Goal: Task Accomplishment & Management: Use online tool/utility

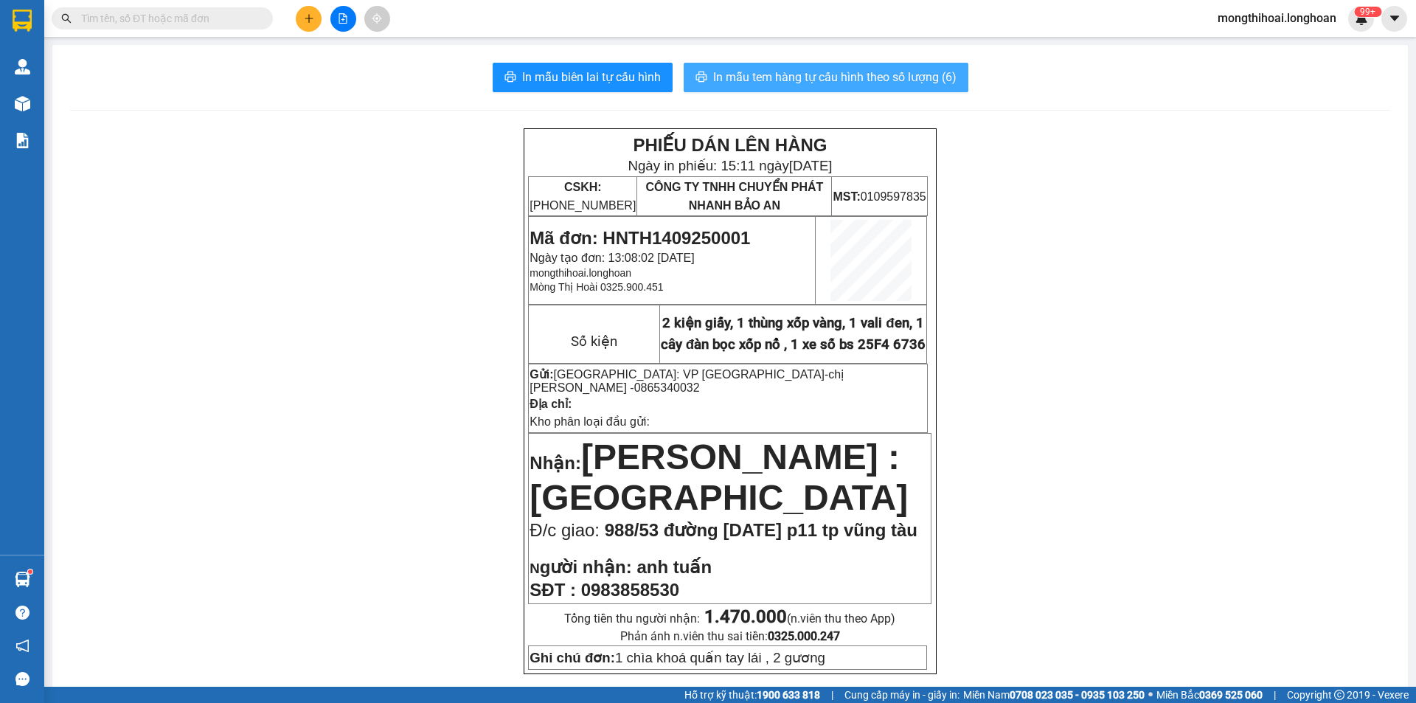
click at [885, 75] on span "In mẫu tem hàng tự cấu hình theo số lượng (6)" at bounding box center [834, 77] width 243 height 18
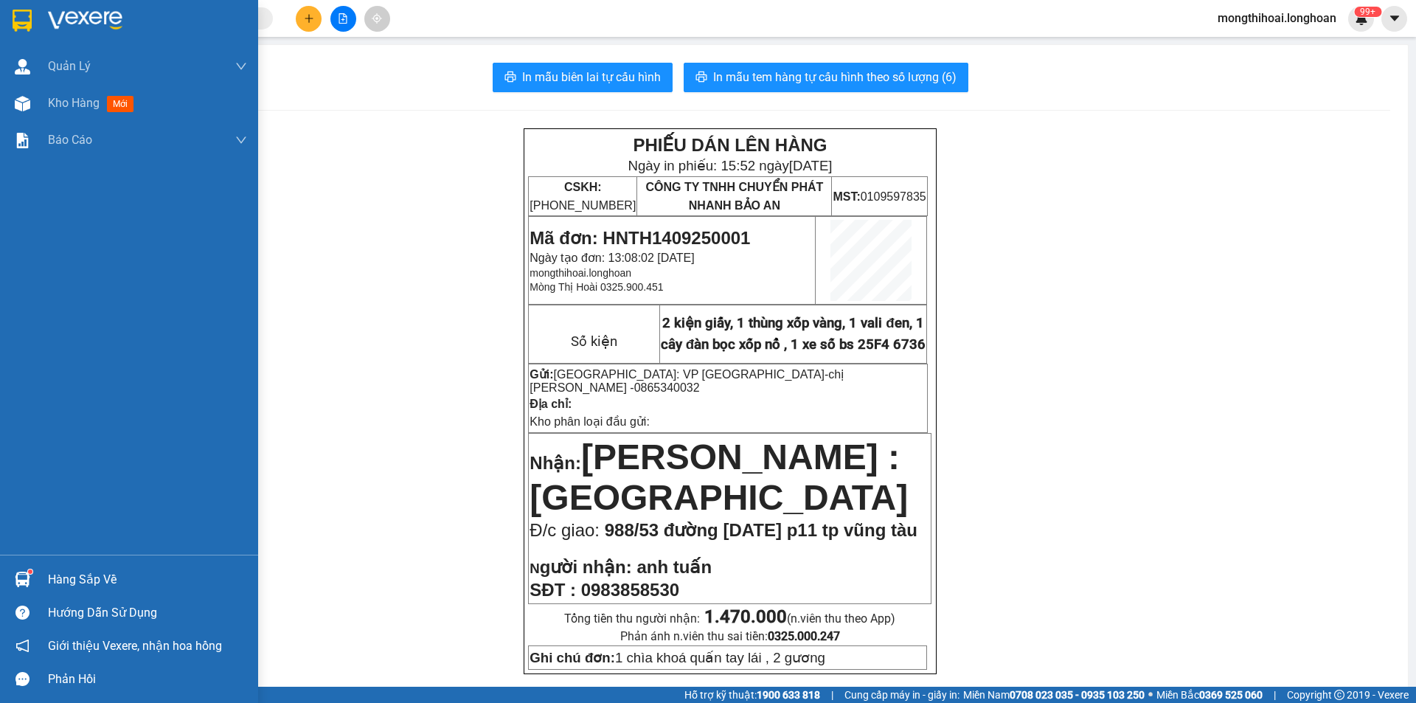
click at [0, 12] on div at bounding box center [129, 24] width 258 height 48
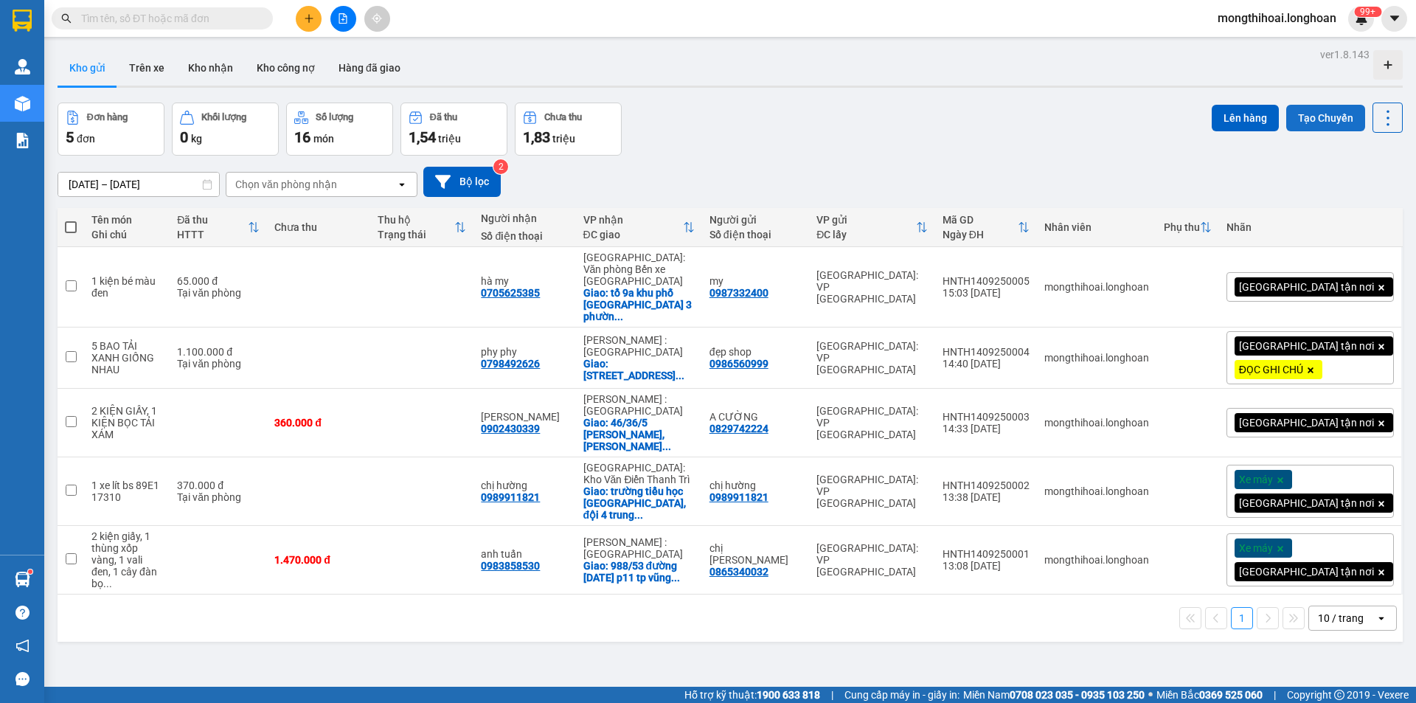
click at [1303, 124] on button "Tạo Chuyến" at bounding box center [1326, 118] width 79 height 27
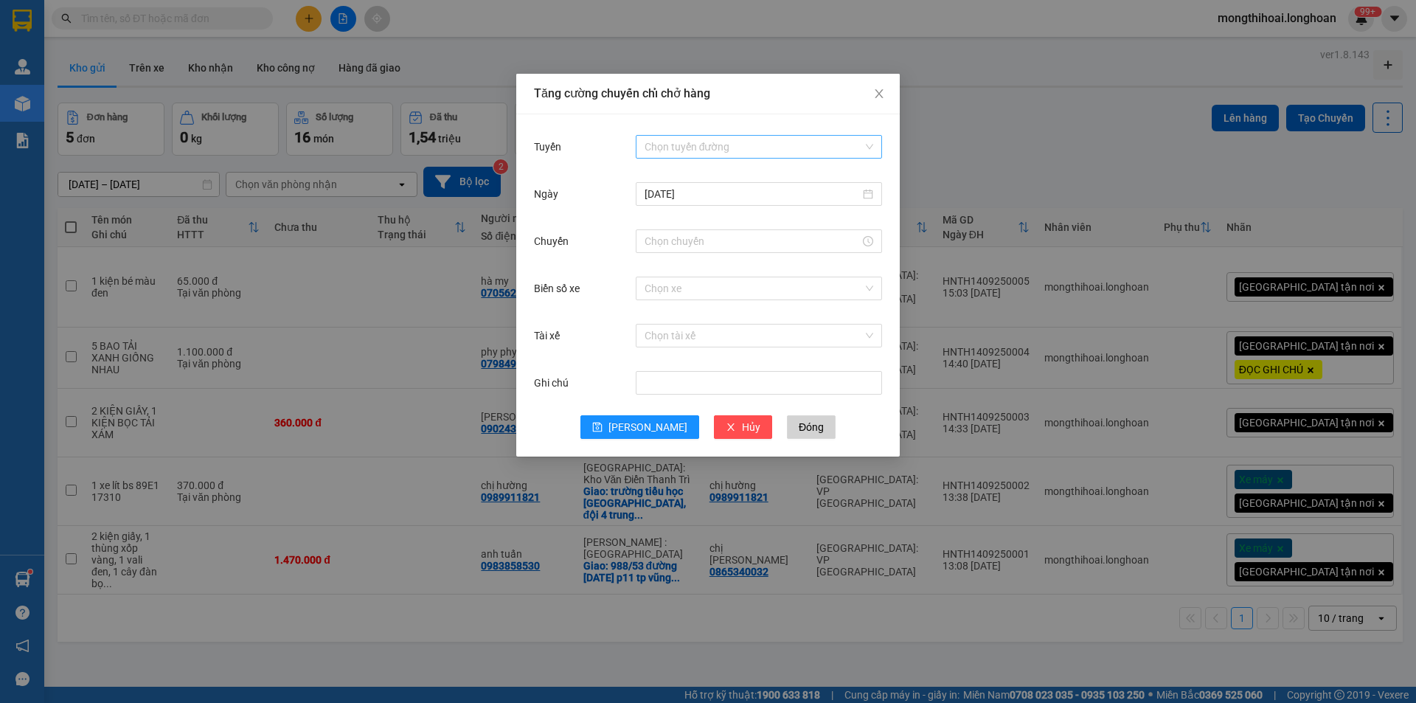
click at [766, 138] on input "Tuyến" at bounding box center [754, 147] width 218 height 22
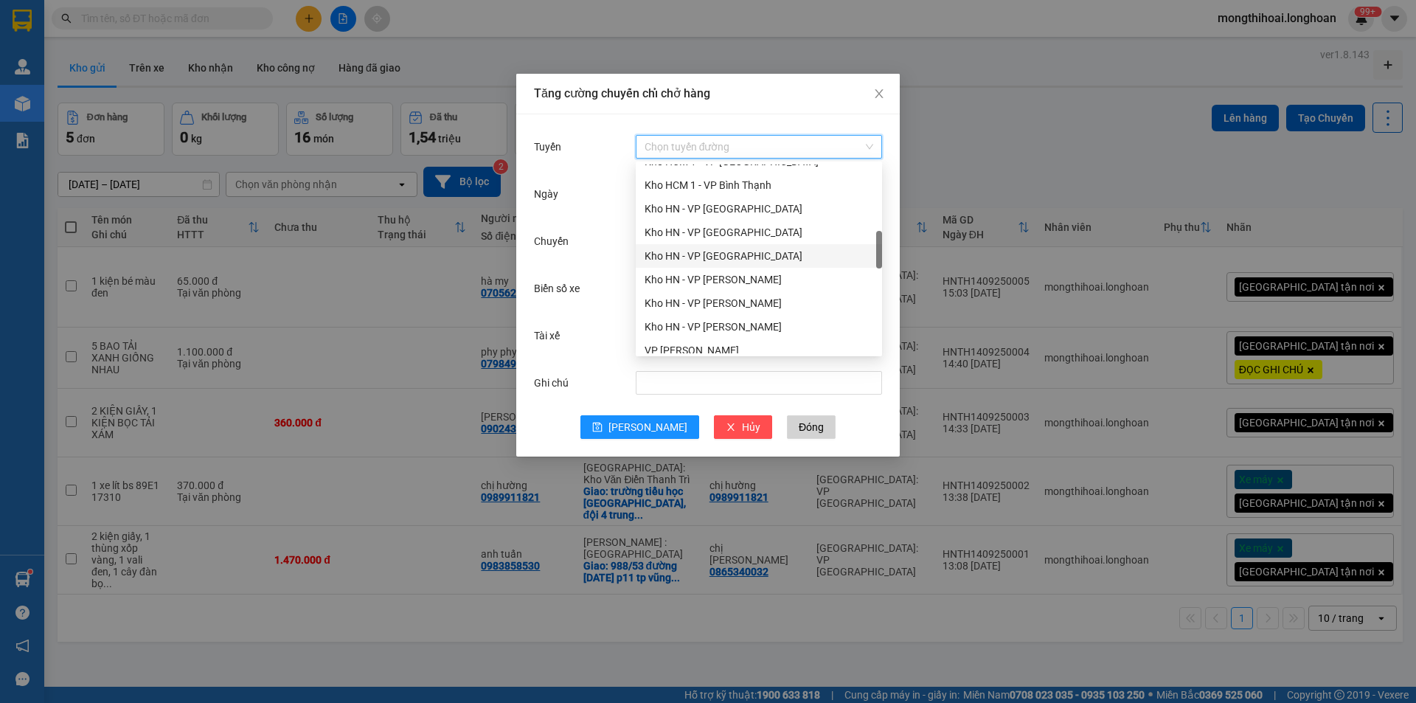
scroll to position [738, 0]
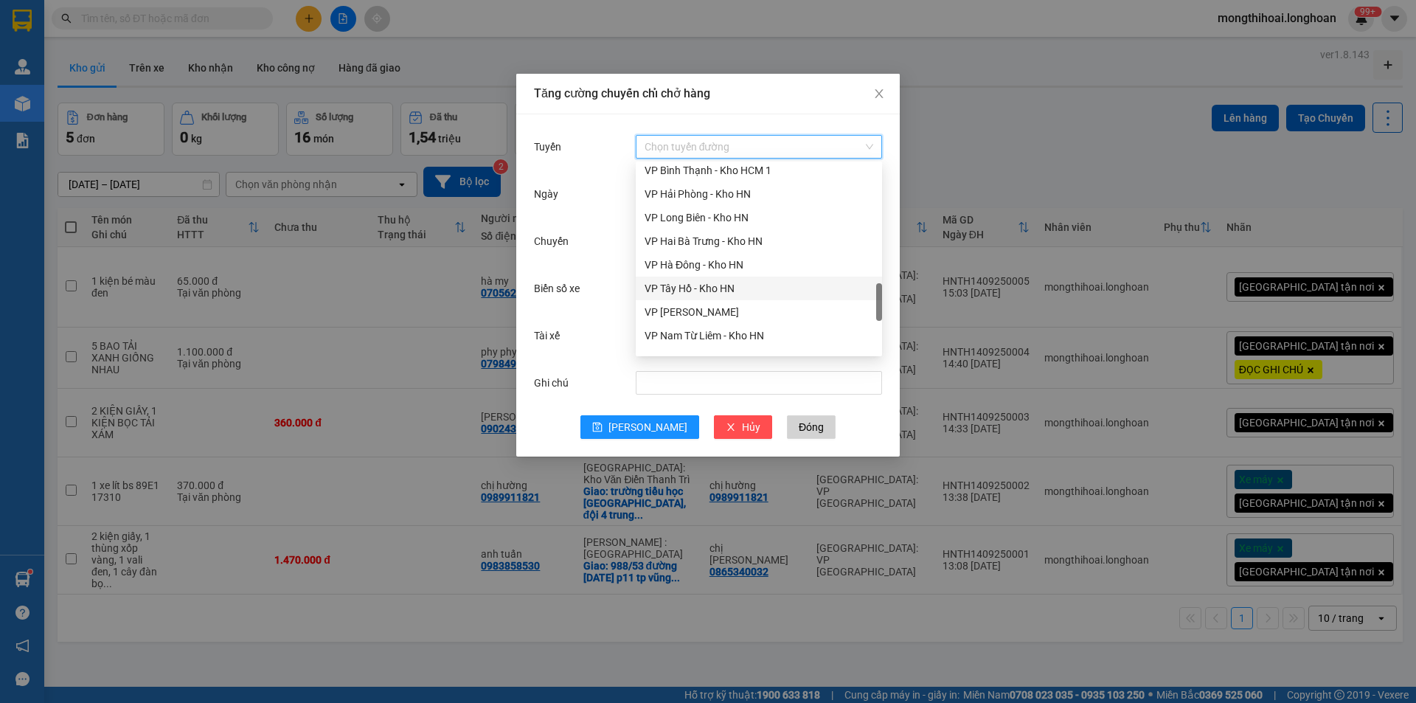
click at [699, 290] on div "VP Tây Hồ - Kho HN" at bounding box center [759, 288] width 229 height 16
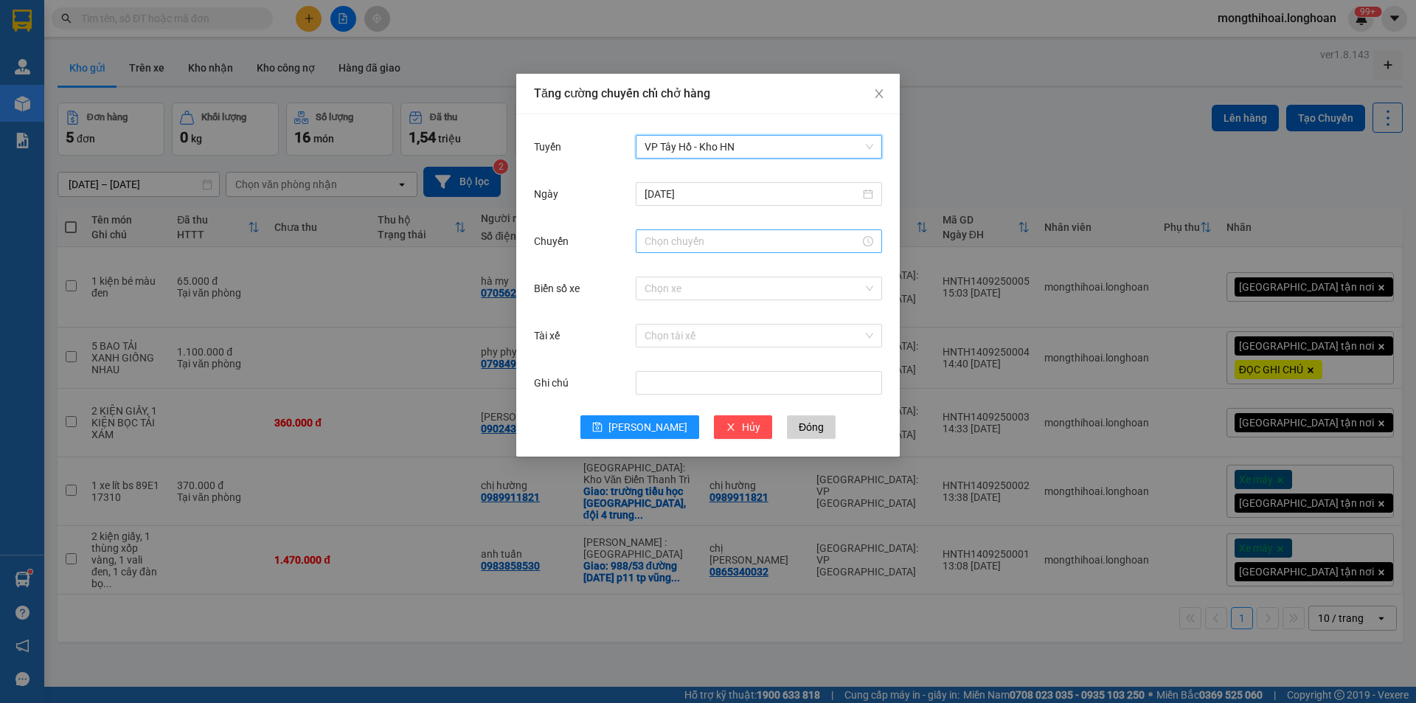
click at [694, 243] on input "Chuyến" at bounding box center [752, 241] width 215 height 16
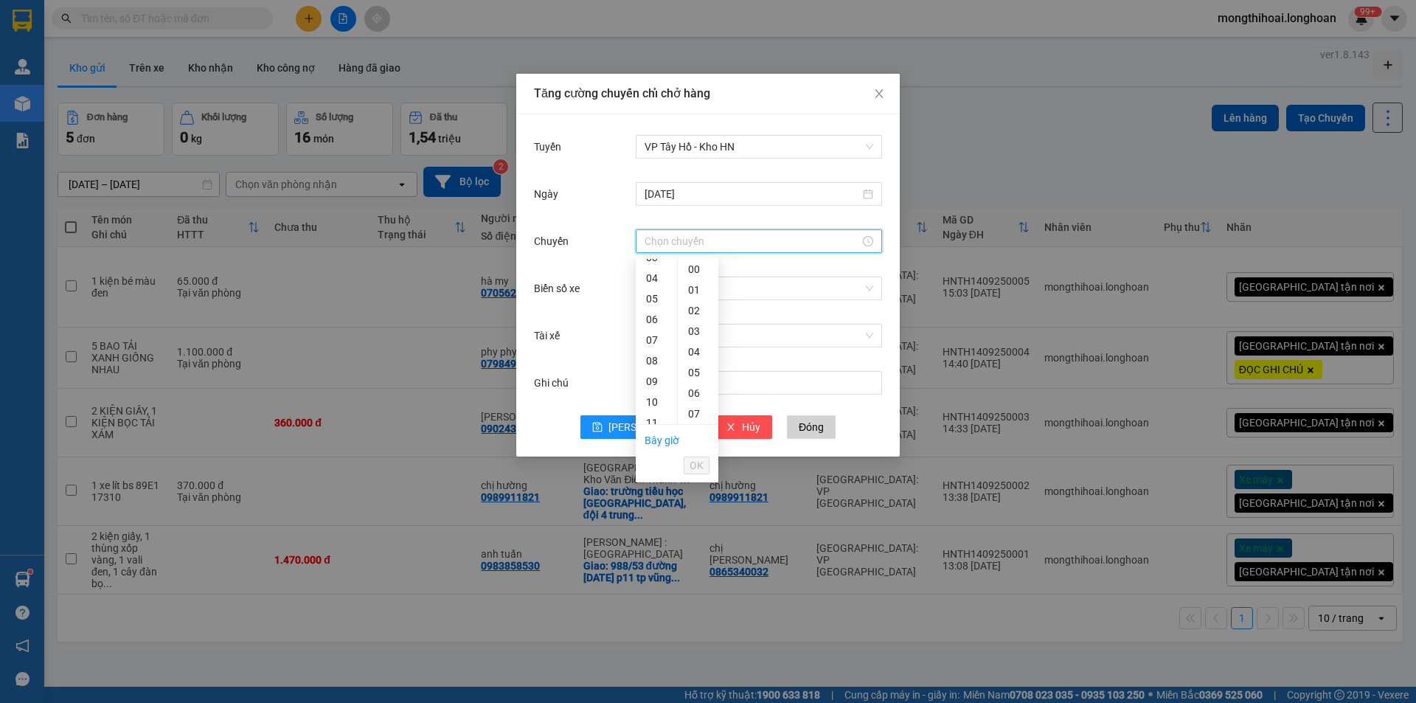
scroll to position [221, 0]
click at [651, 357] on div "15" at bounding box center [656, 357] width 41 height 21
click at [654, 290] on div "16" at bounding box center [656, 290] width 41 height 21
type input "16:00"
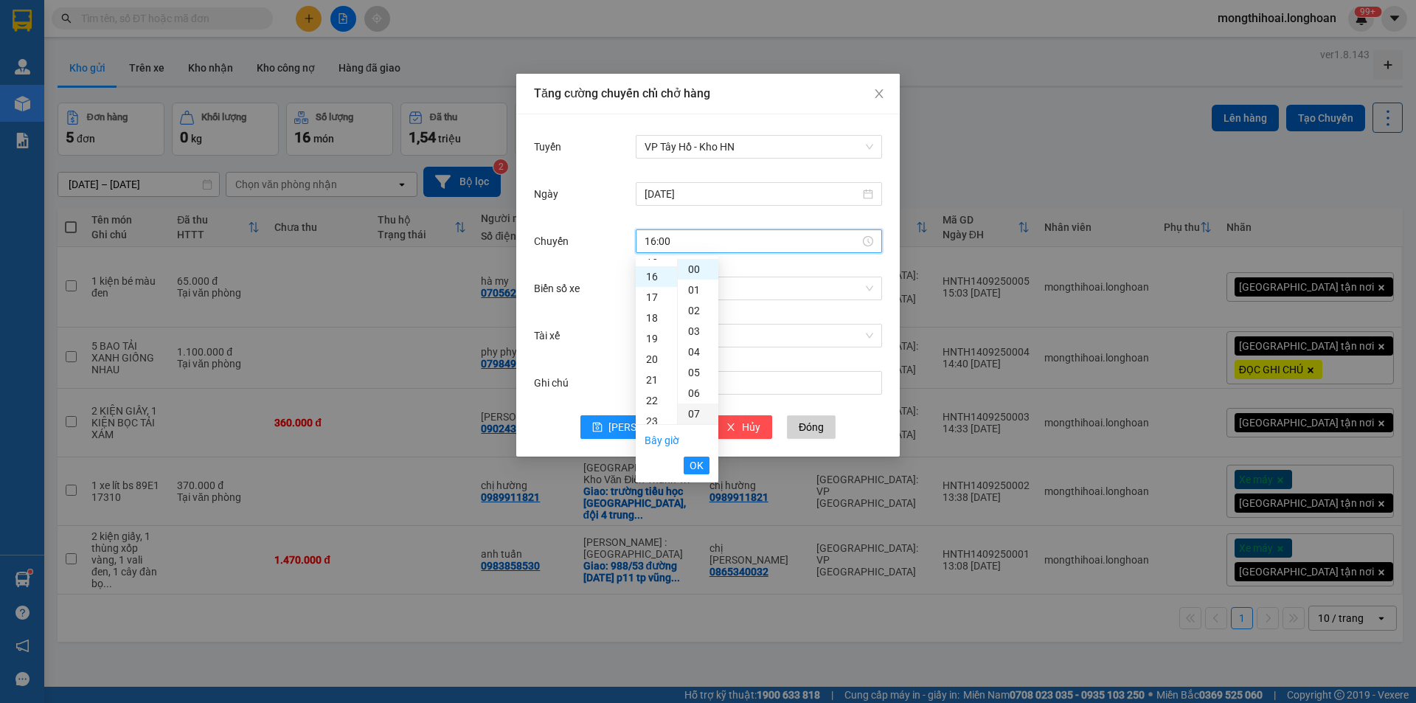
scroll to position [330, 0]
click at [705, 465] on button "OK" at bounding box center [697, 466] width 26 height 18
click at [687, 292] on input "Biển số xe" at bounding box center [754, 288] width 218 height 22
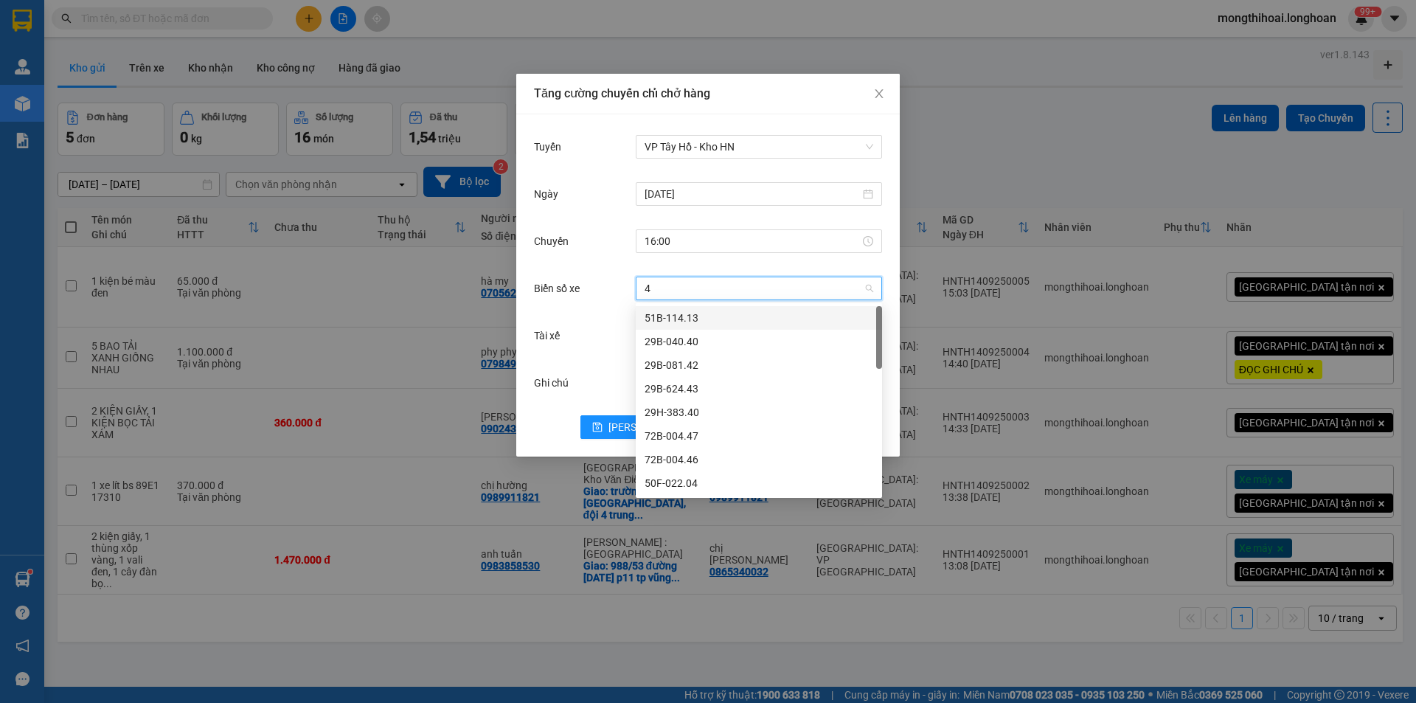
type input "45"
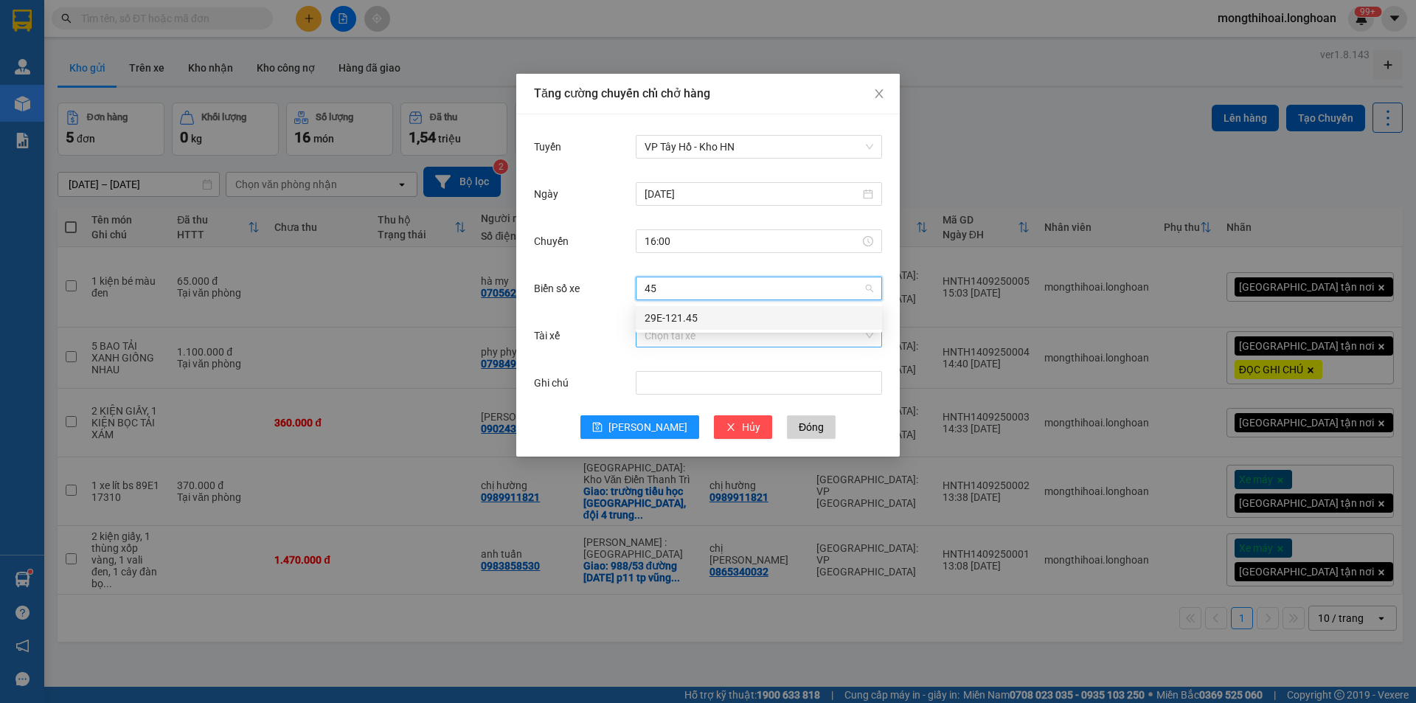
drag, startPoint x: 654, startPoint y: 312, endPoint x: 665, endPoint y: 330, distance: 21.5
click at [654, 313] on div "29E-121.45" at bounding box center [759, 318] width 229 height 16
click at [674, 341] on input "Tài xế" at bounding box center [754, 336] width 218 height 22
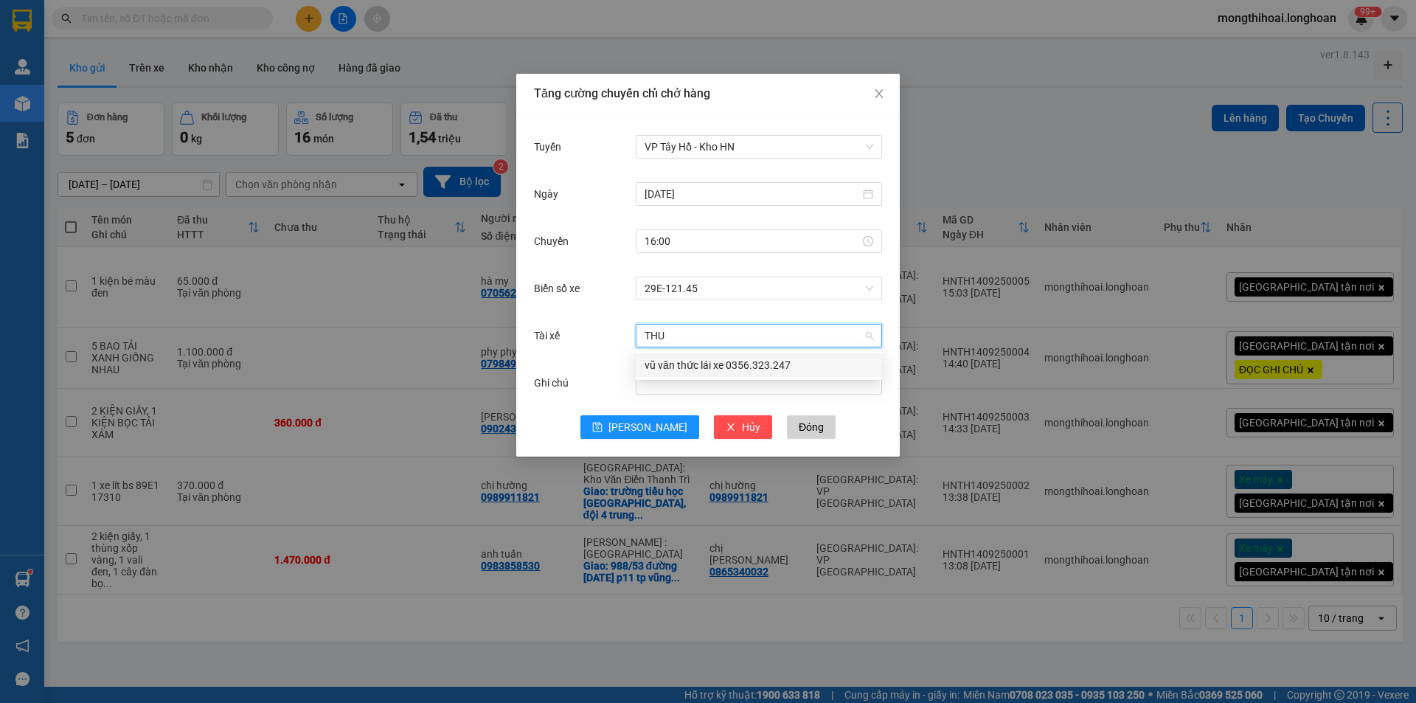
type input "THUC"
click at [689, 364] on div "vũ văn thức lái xe 0356.323.247" at bounding box center [759, 365] width 229 height 16
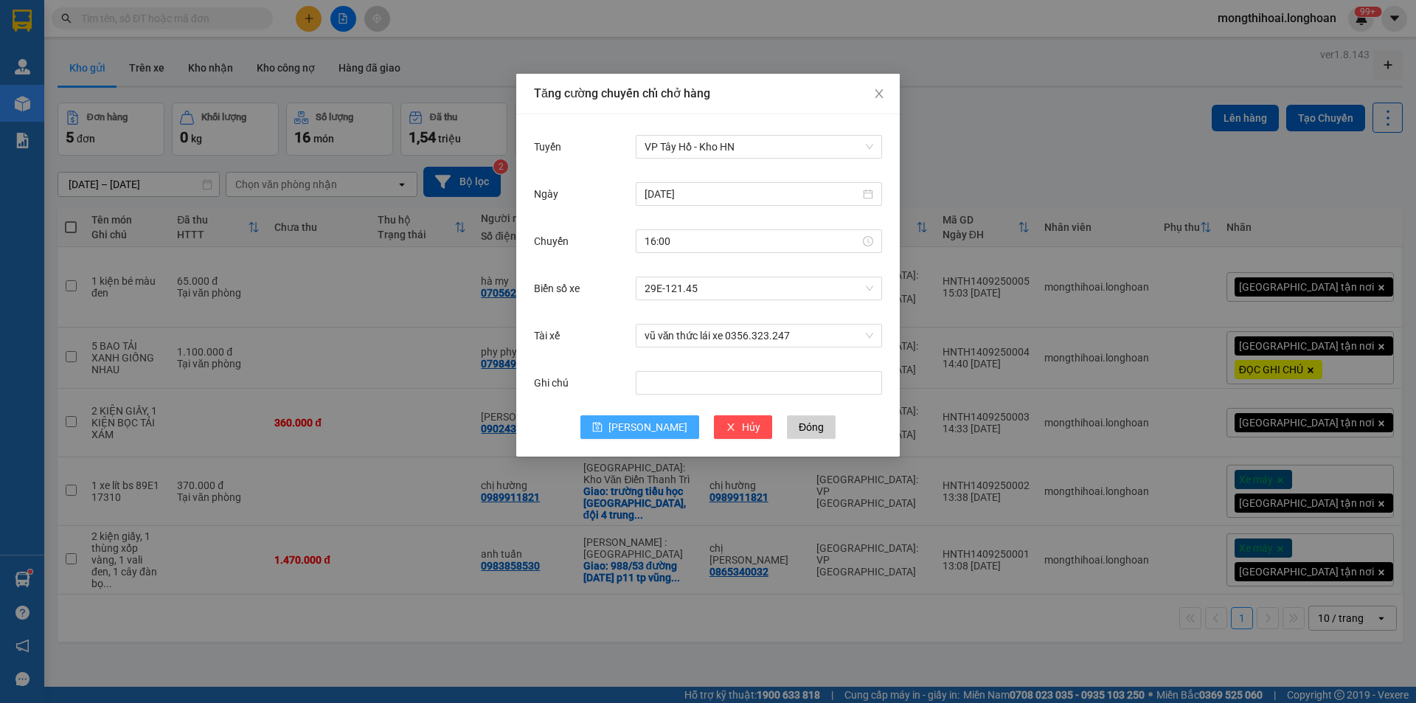
drag, startPoint x: 641, startPoint y: 423, endPoint x: 657, endPoint y: 364, distance: 61.9
click at [640, 423] on span "[PERSON_NAME]" at bounding box center [648, 427] width 79 height 16
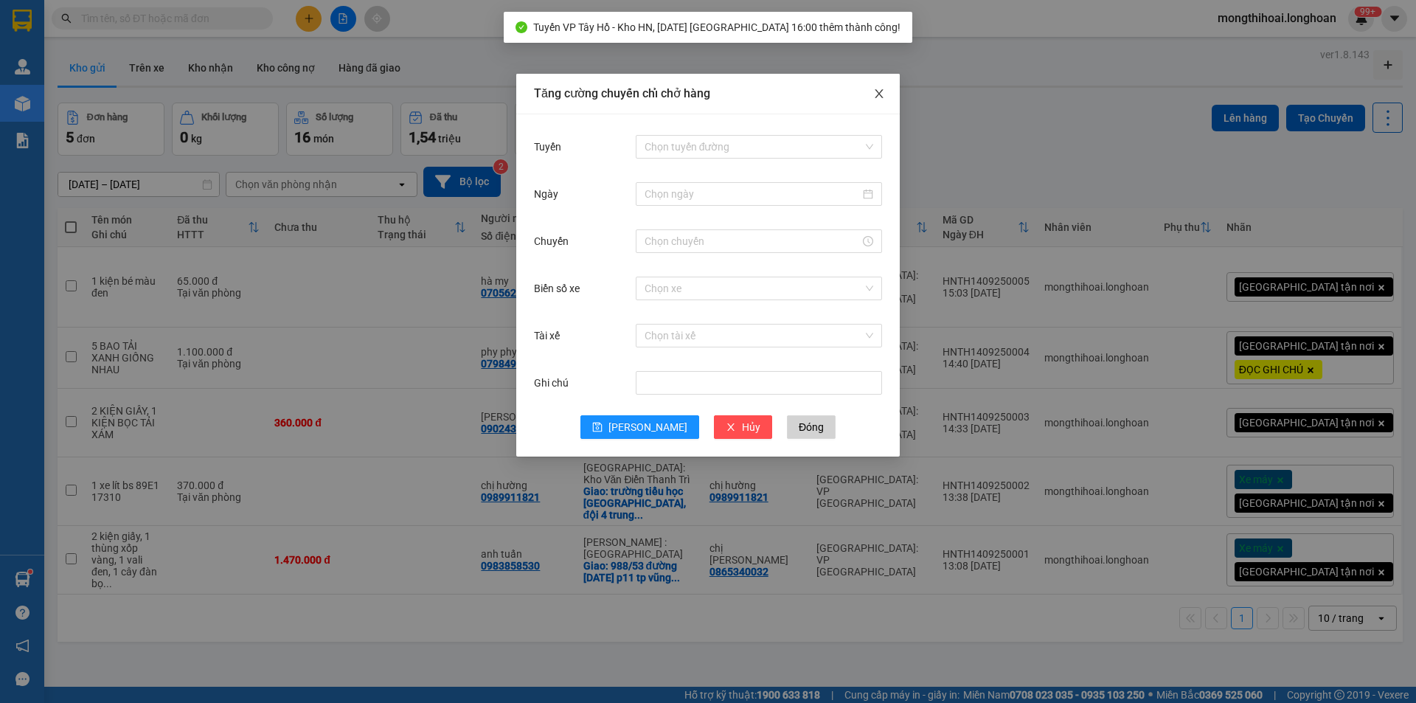
drag, startPoint x: 874, startPoint y: 94, endPoint x: 708, endPoint y: 140, distance: 172.2
click at [873, 94] on icon "close" at bounding box center [879, 94] width 12 height 12
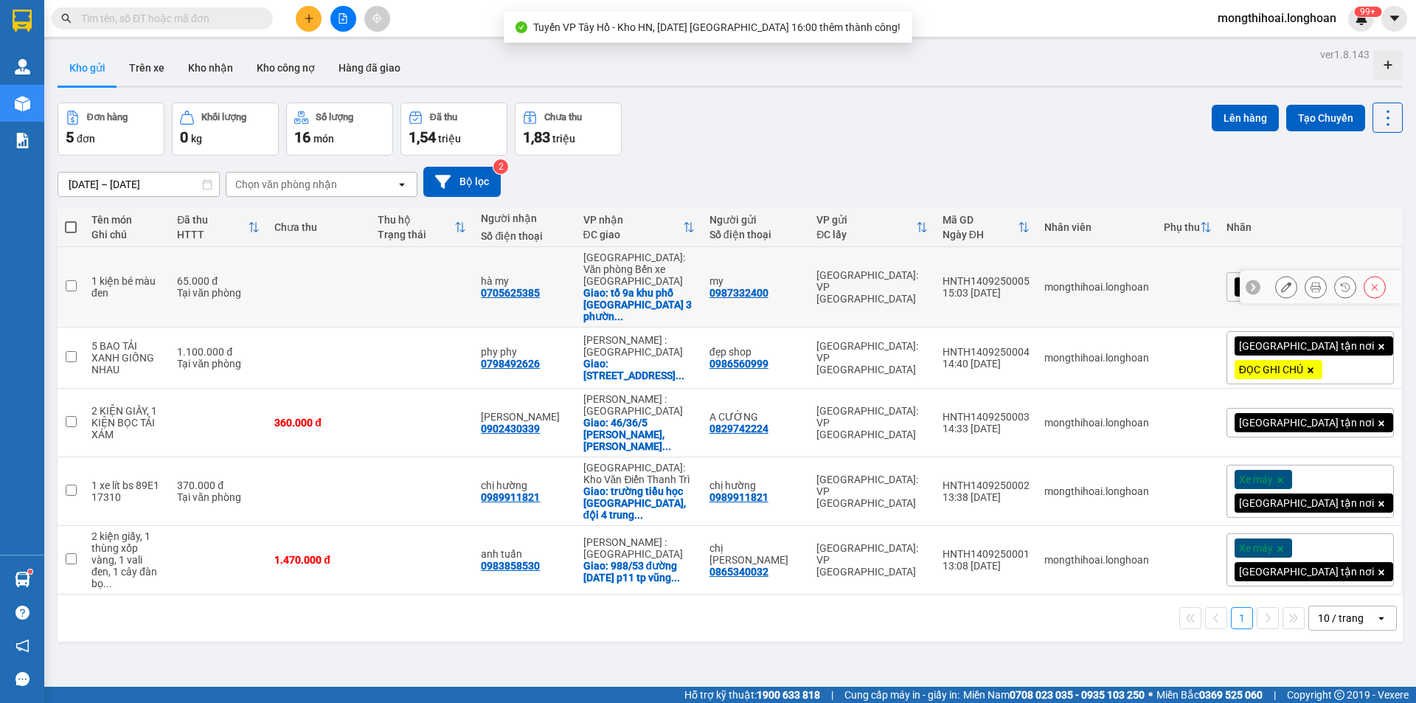
click at [62, 268] on td at bounding box center [71, 287] width 27 height 80
checkbox input "true"
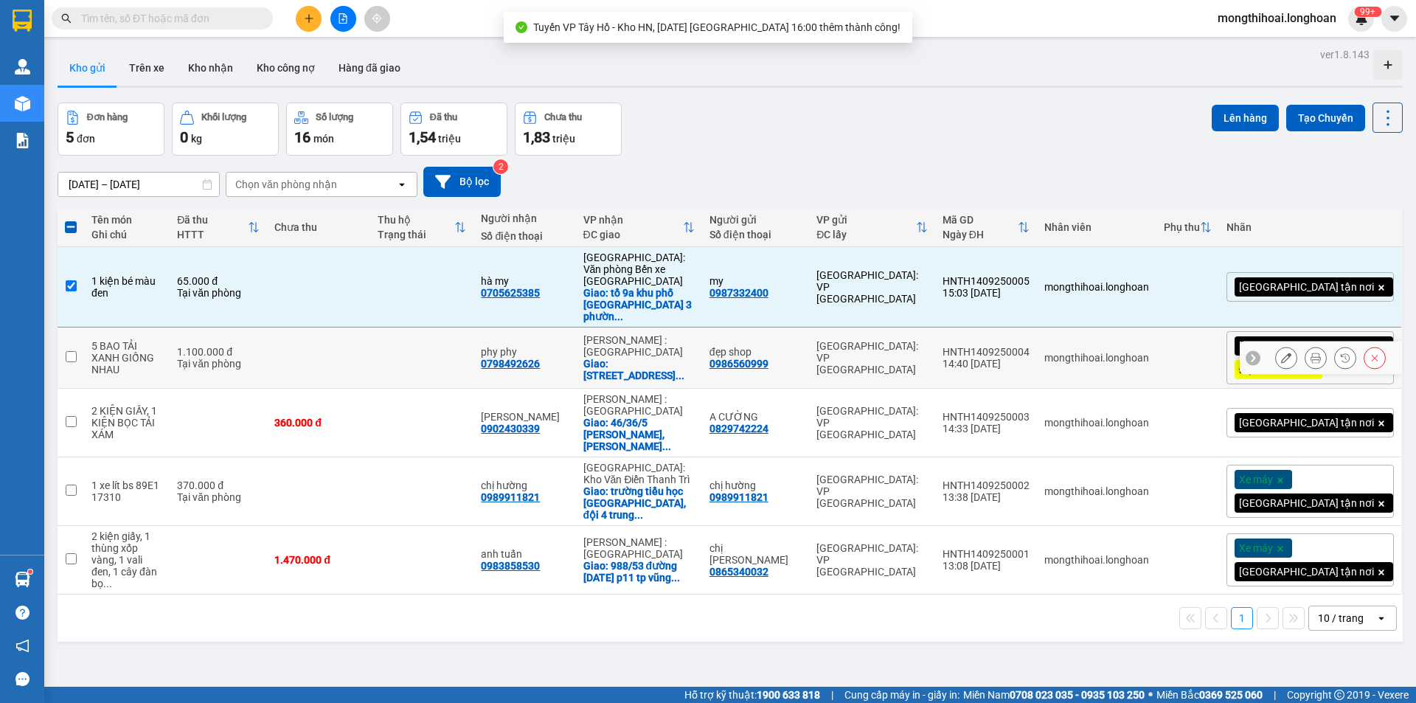
click at [67, 351] on input "checkbox" at bounding box center [71, 356] width 11 height 11
checkbox input "true"
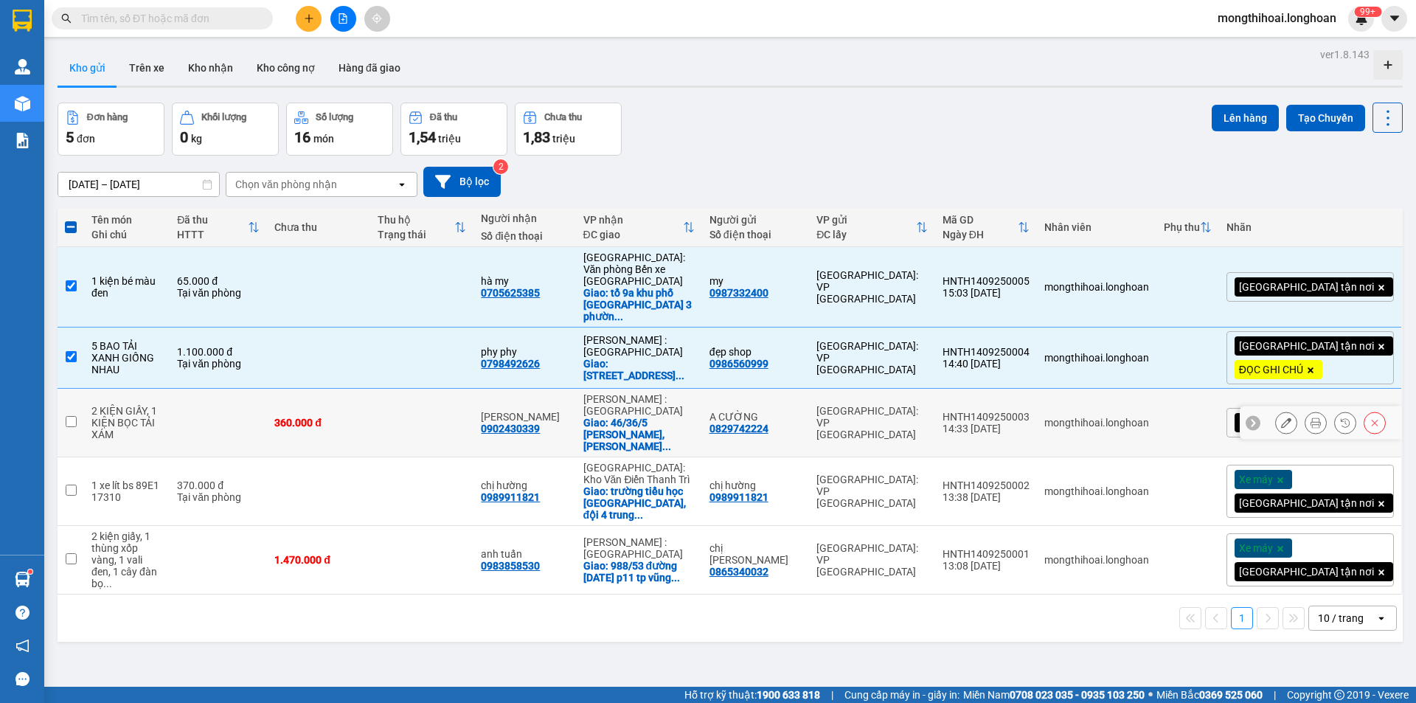
click at [64, 395] on td at bounding box center [71, 423] width 27 height 69
checkbox input "true"
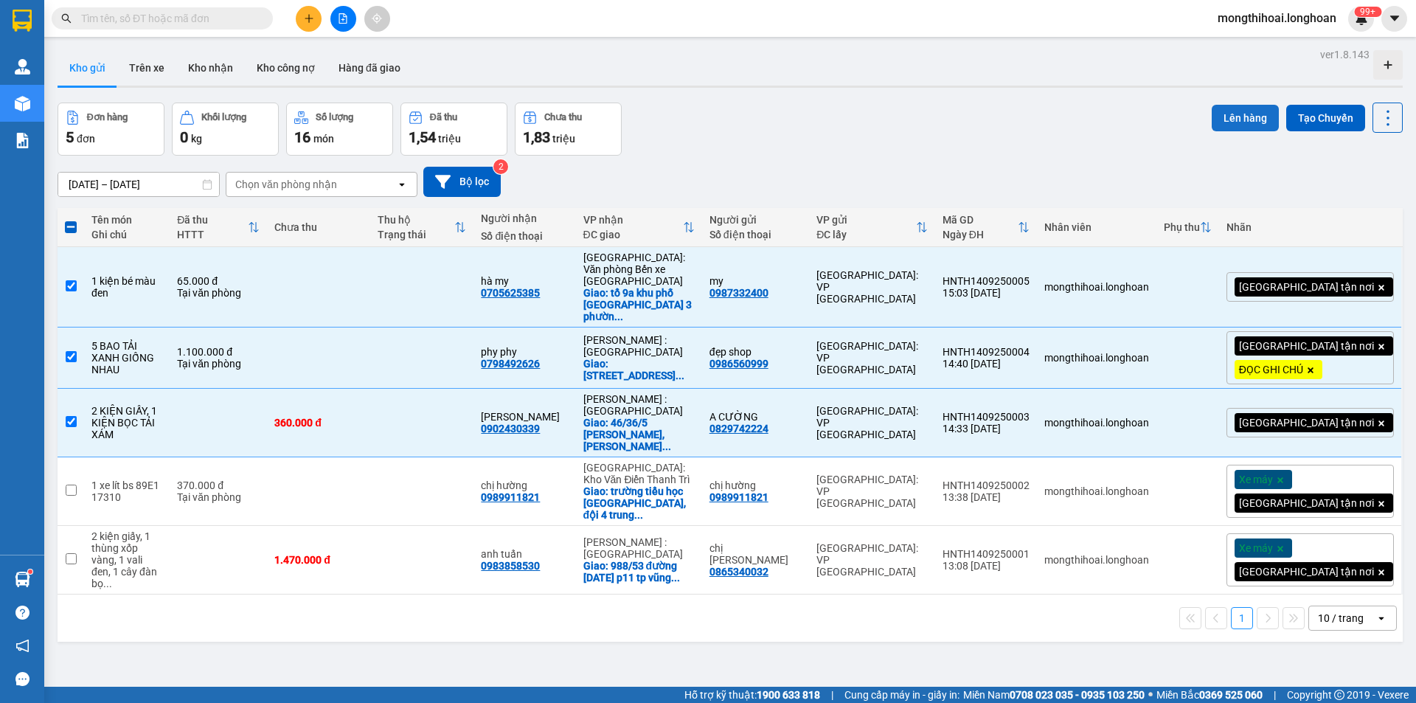
click at [1227, 120] on button "Lên hàng" at bounding box center [1245, 118] width 67 height 27
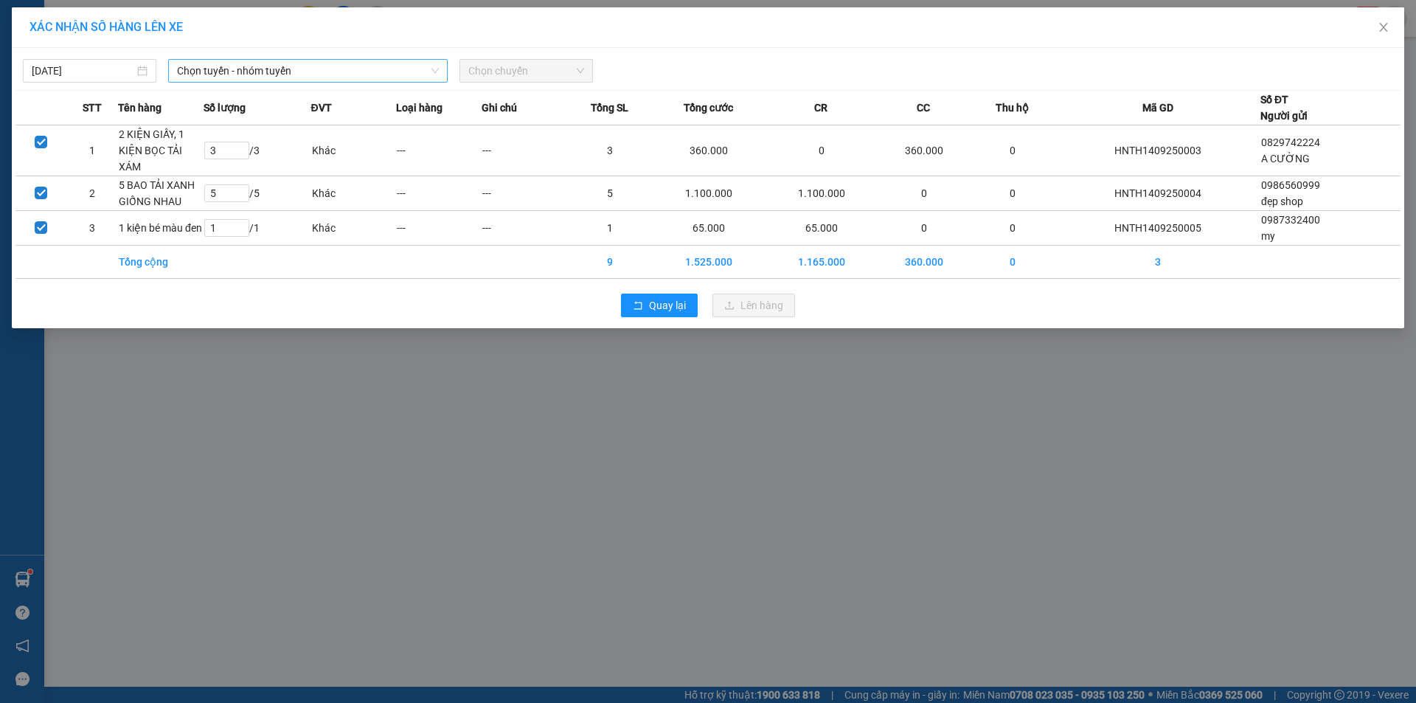
drag, startPoint x: 390, startPoint y: 66, endPoint x: 385, endPoint y: 76, distance: 11.5
click at [389, 67] on span "Chọn tuyến - nhóm tuyến" at bounding box center [308, 71] width 262 height 22
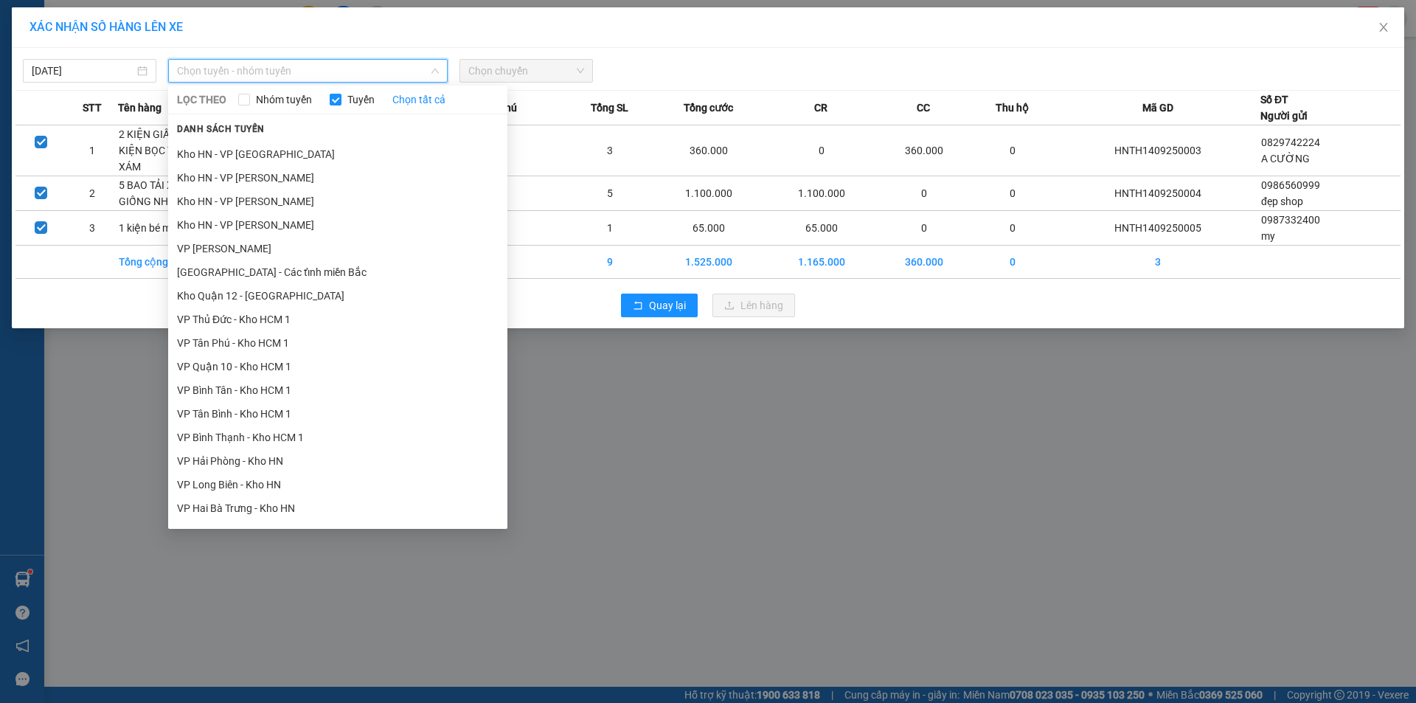
scroll to position [590, 0]
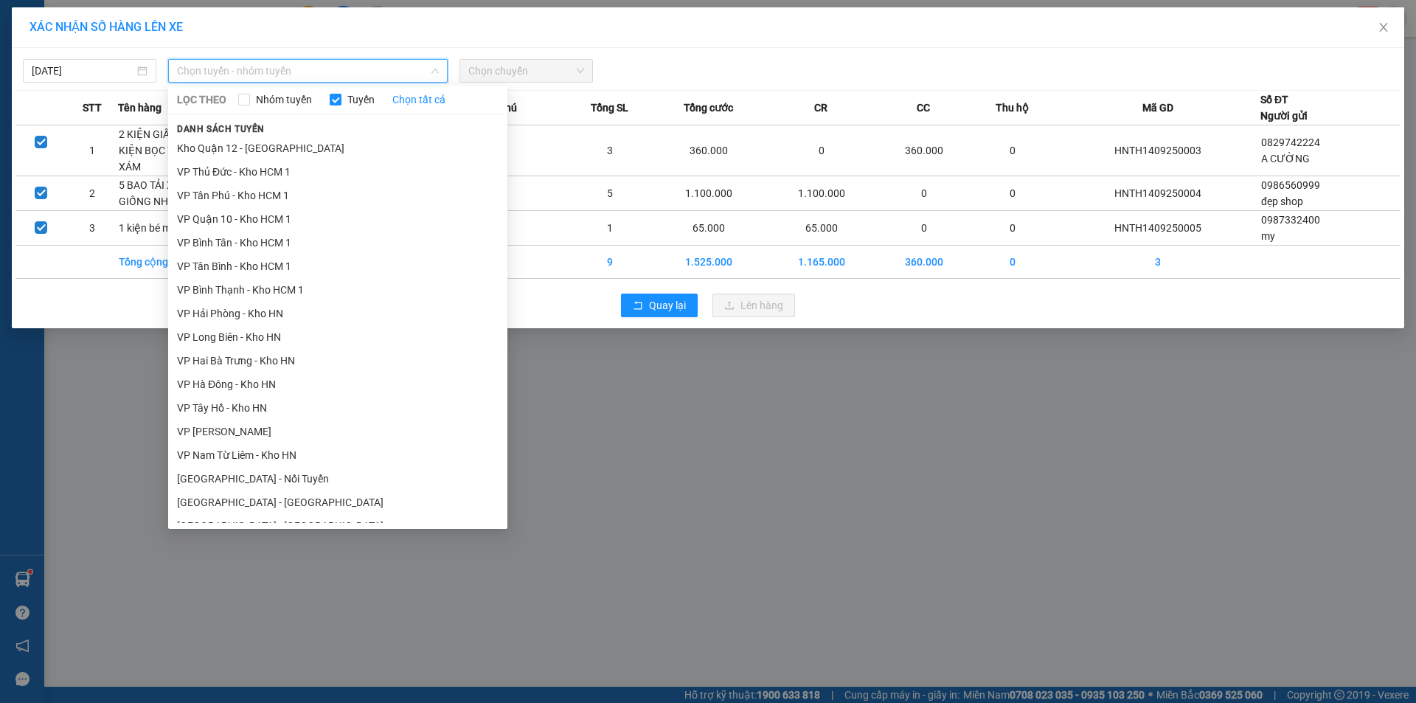
drag, startPoint x: 223, startPoint y: 410, endPoint x: 234, endPoint y: 409, distance: 11.2
click at [224, 410] on li "VP Tây Hồ - Kho HN" at bounding box center [337, 408] width 339 height 24
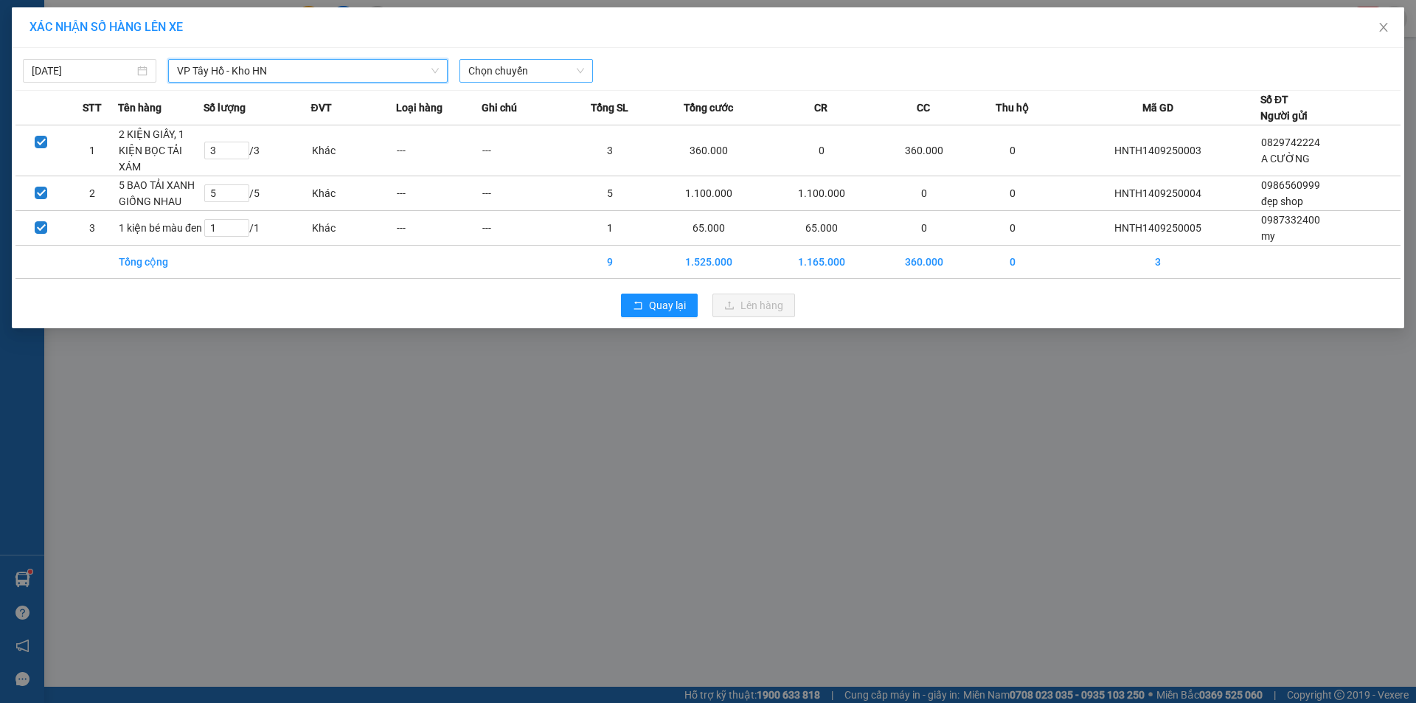
click at [567, 66] on span "Chọn chuyến" at bounding box center [526, 71] width 116 height 22
drag, startPoint x: 502, startPoint y: 122, endPoint x: 532, endPoint y: 122, distance: 29.5
click at [503, 122] on div "16:00 (TC) - 29E-121.45" at bounding box center [525, 124] width 115 height 16
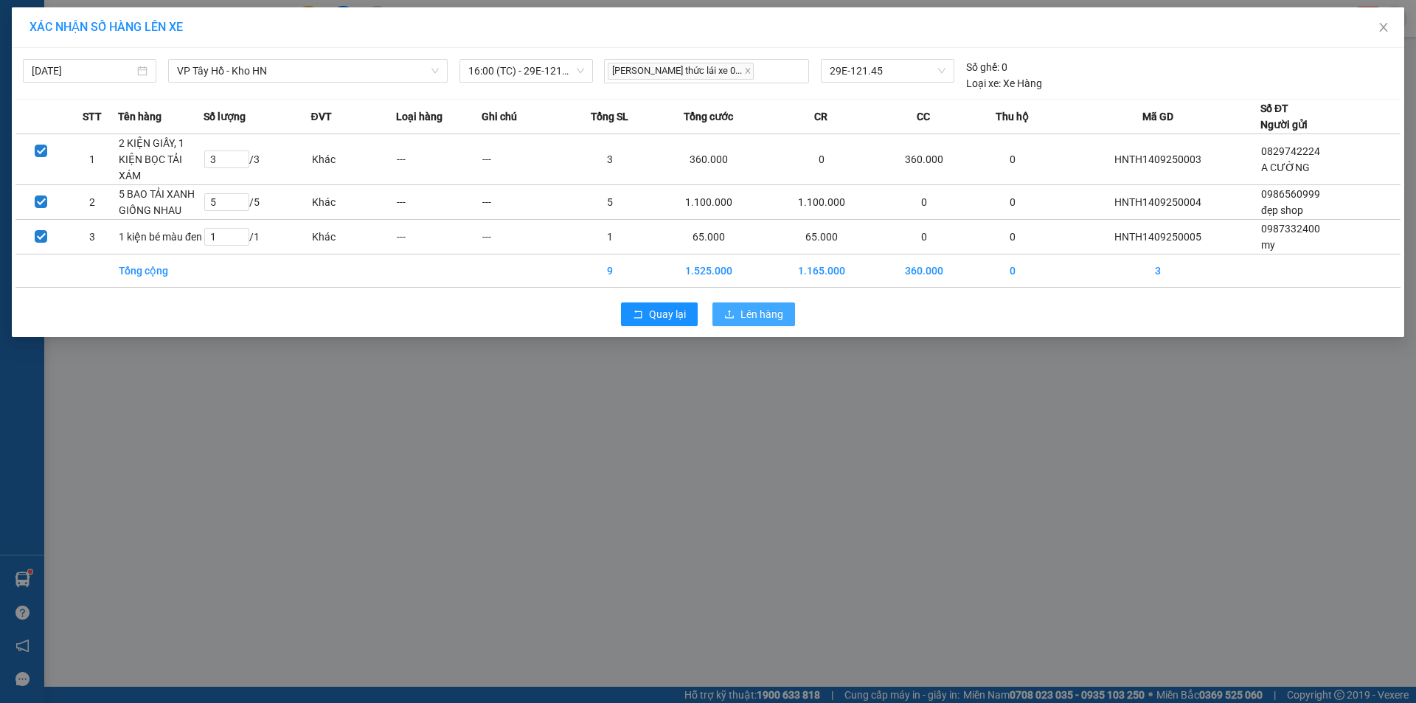
drag, startPoint x: 770, startPoint y: 308, endPoint x: 664, endPoint y: 295, distance: 107.1
click at [765, 309] on span "Lên hàng" at bounding box center [762, 314] width 43 height 16
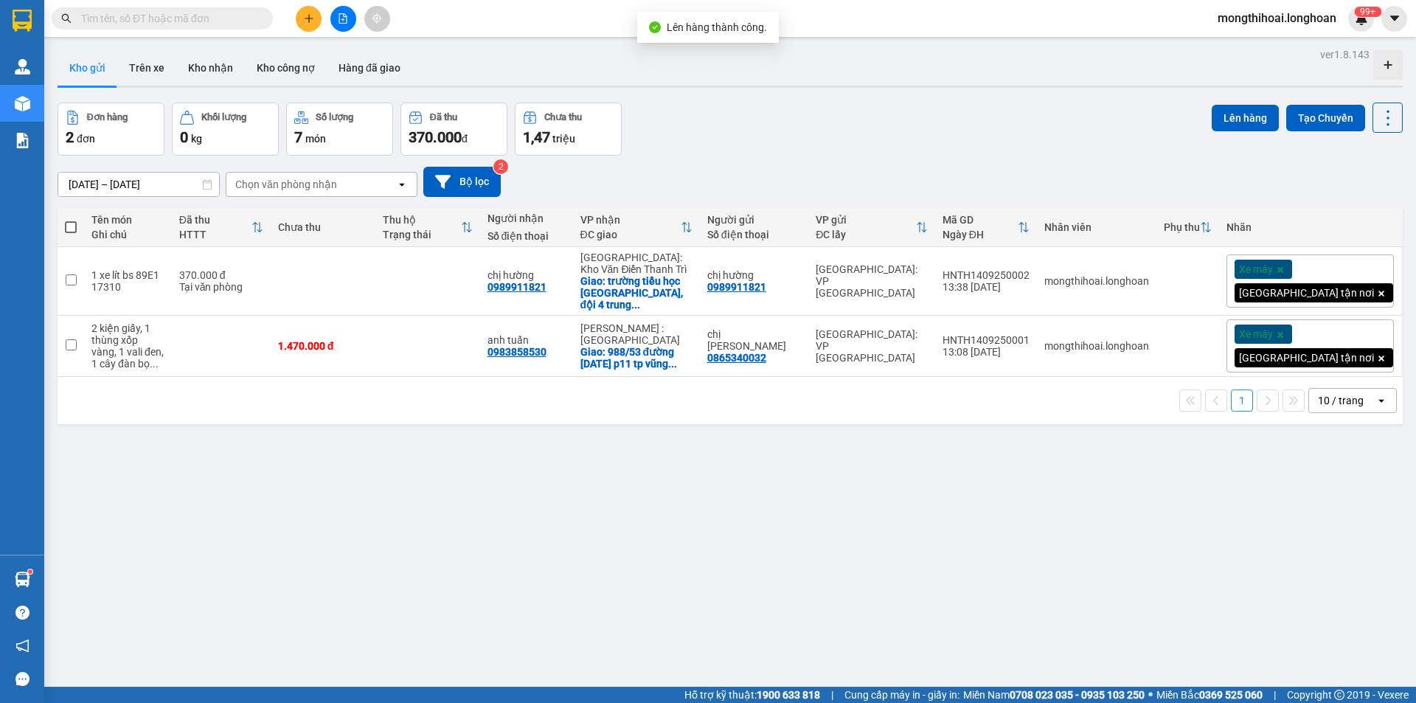
click at [339, 24] on button at bounding box center [343, 19] width 26 height 26
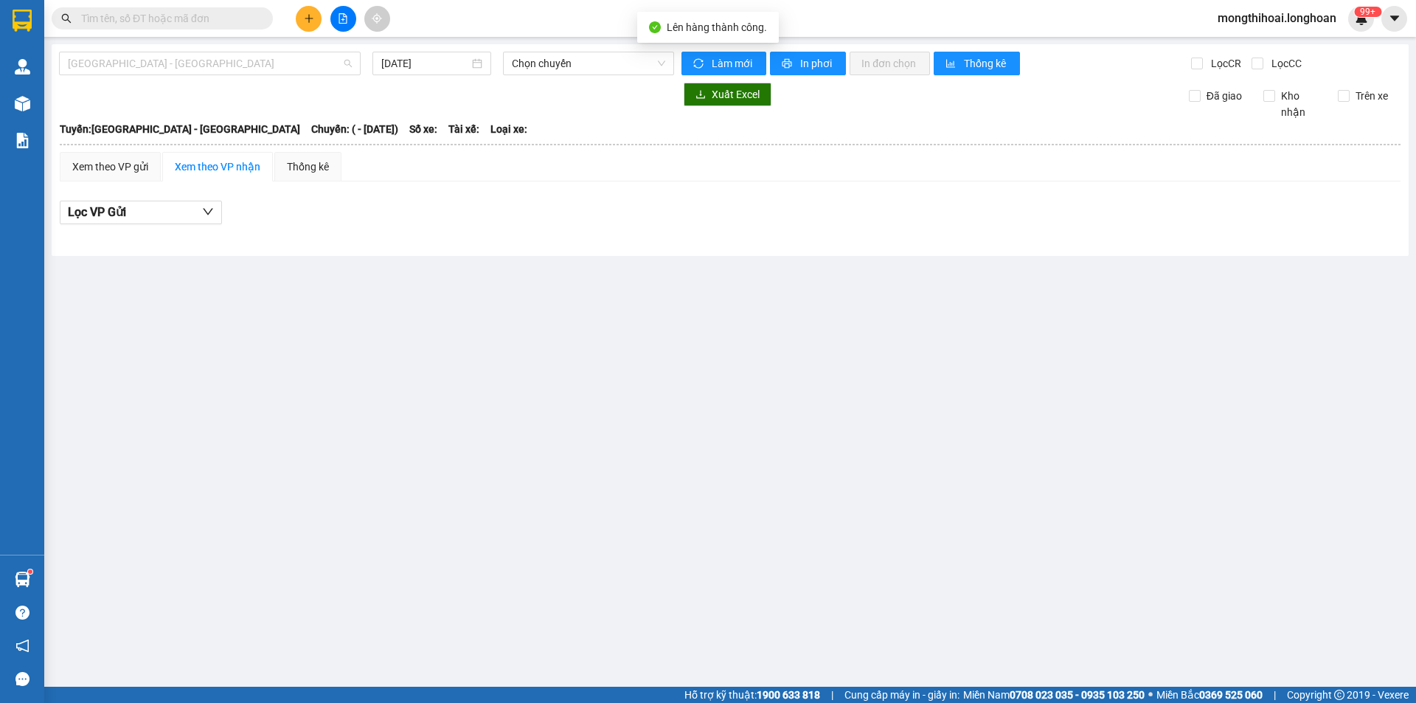
drag, startPoint x: 294, startPoint y: 65, endPoint x: 170, endPoint y: 91, distance: 125.9
click at [294, 64] on span "[GEOGRAPHIC_DATA] - [GEOGRAPHIC_DATA]" at bounding box center [210, 63] width 284 height 22
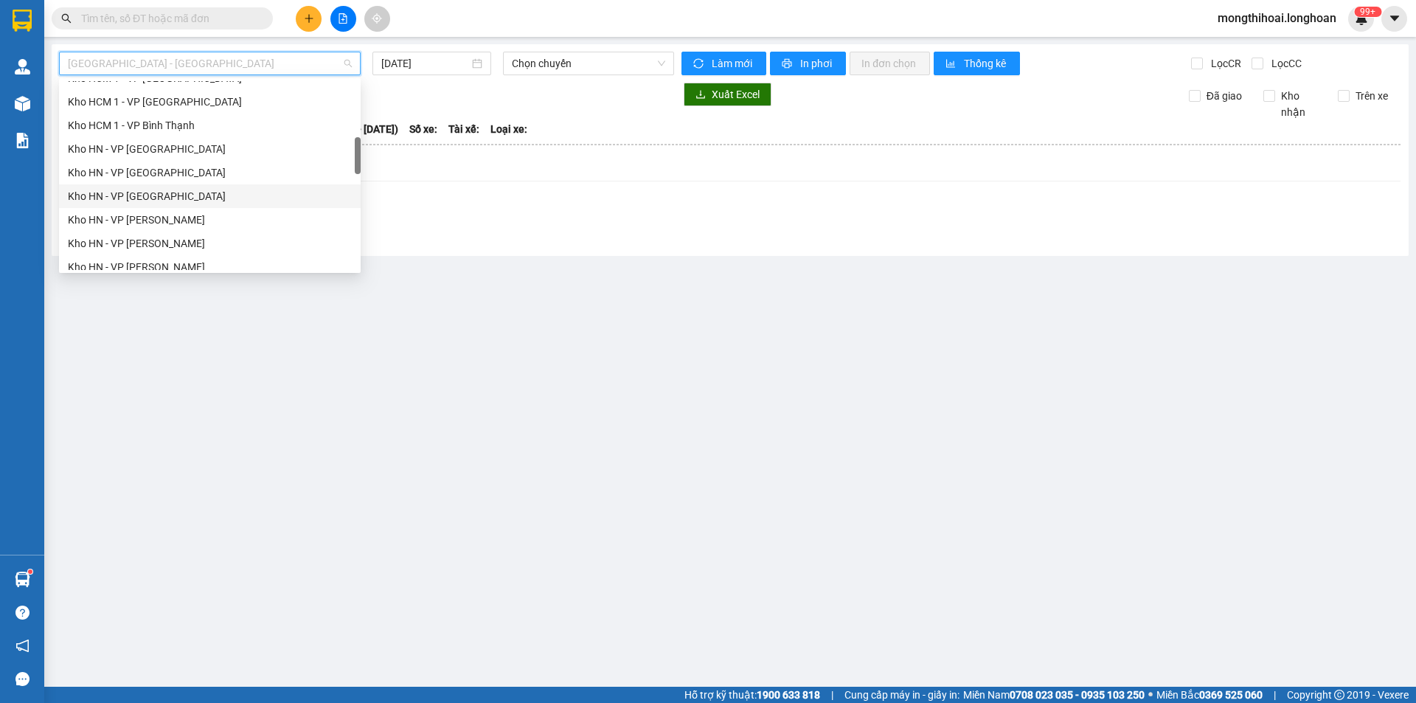
scroll to position [738, 0]
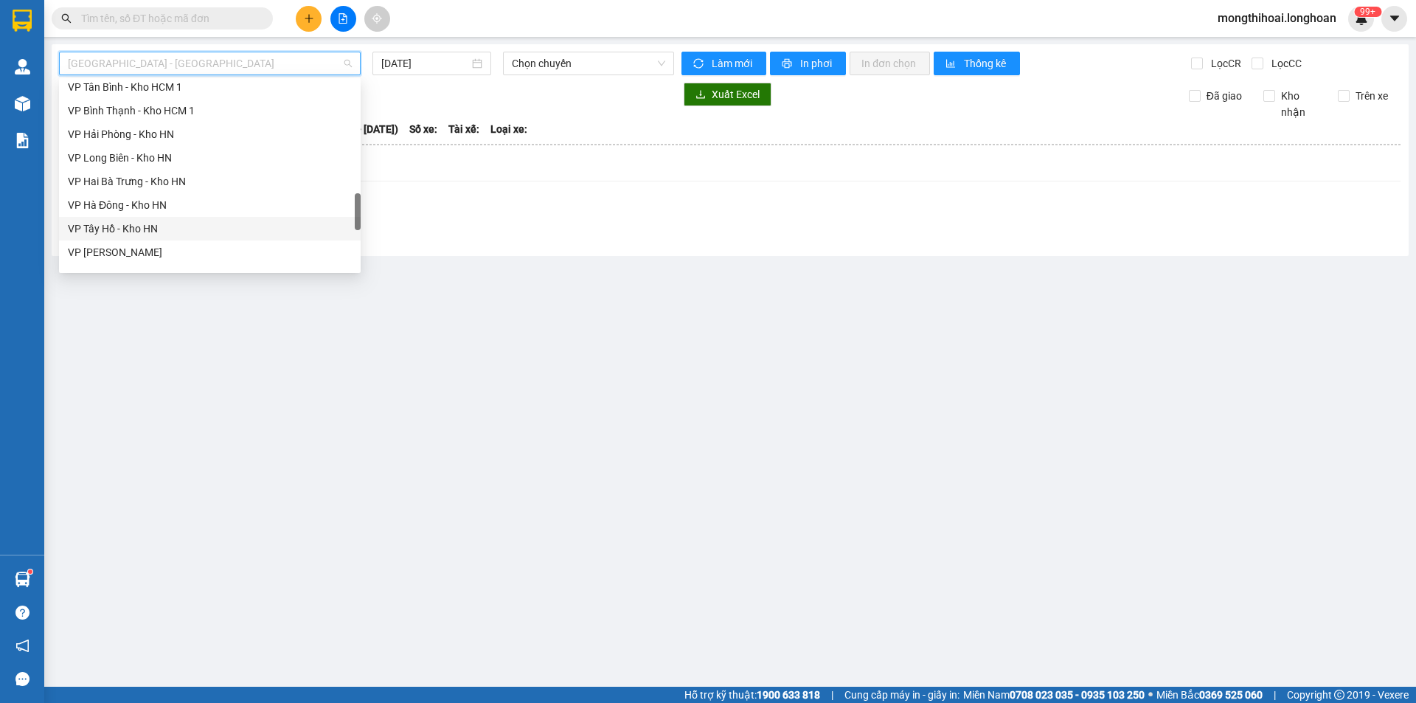
click at [114, 222] on div "VP Tây Hồ - Kho HN" at bounding box center [210, 229] width 284 height 16
type input "[DATE]"
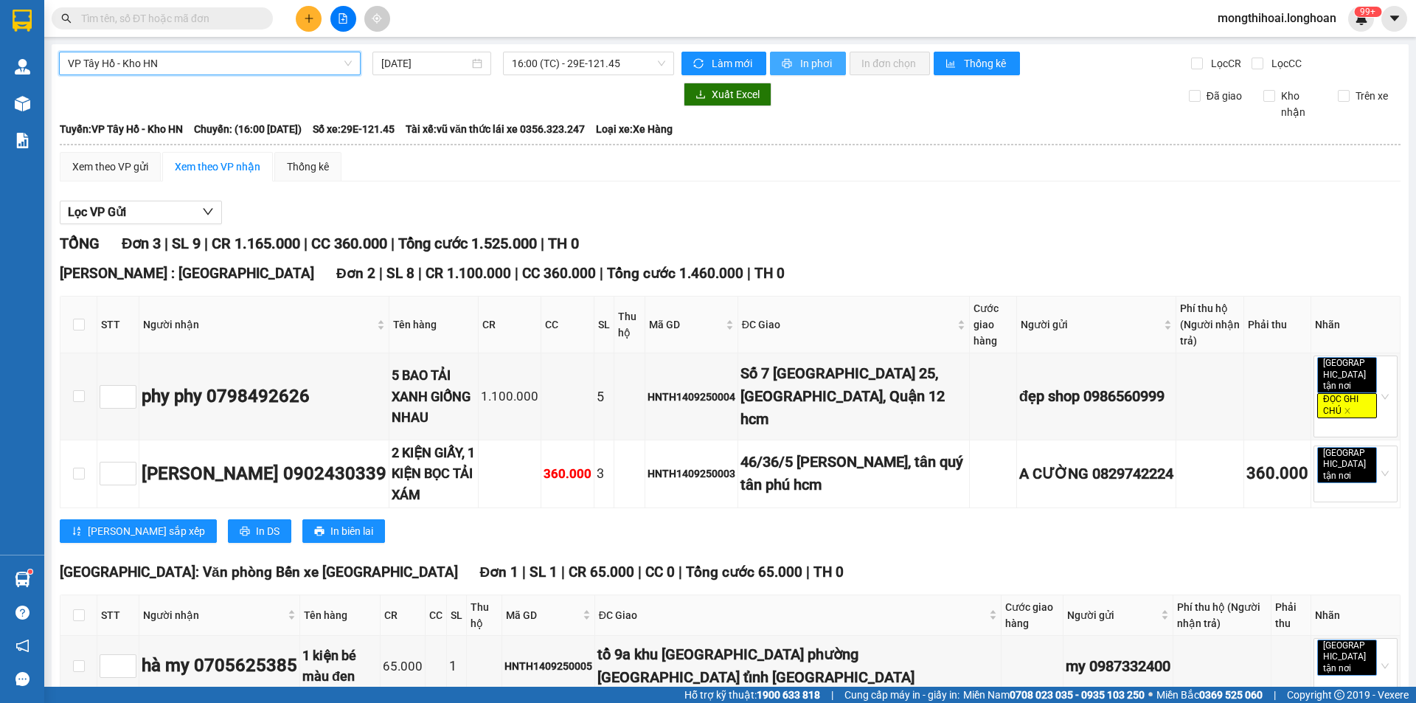
click at [800, 58] on span "In phơi" at bounding box center [817, 63] width 34 height 16
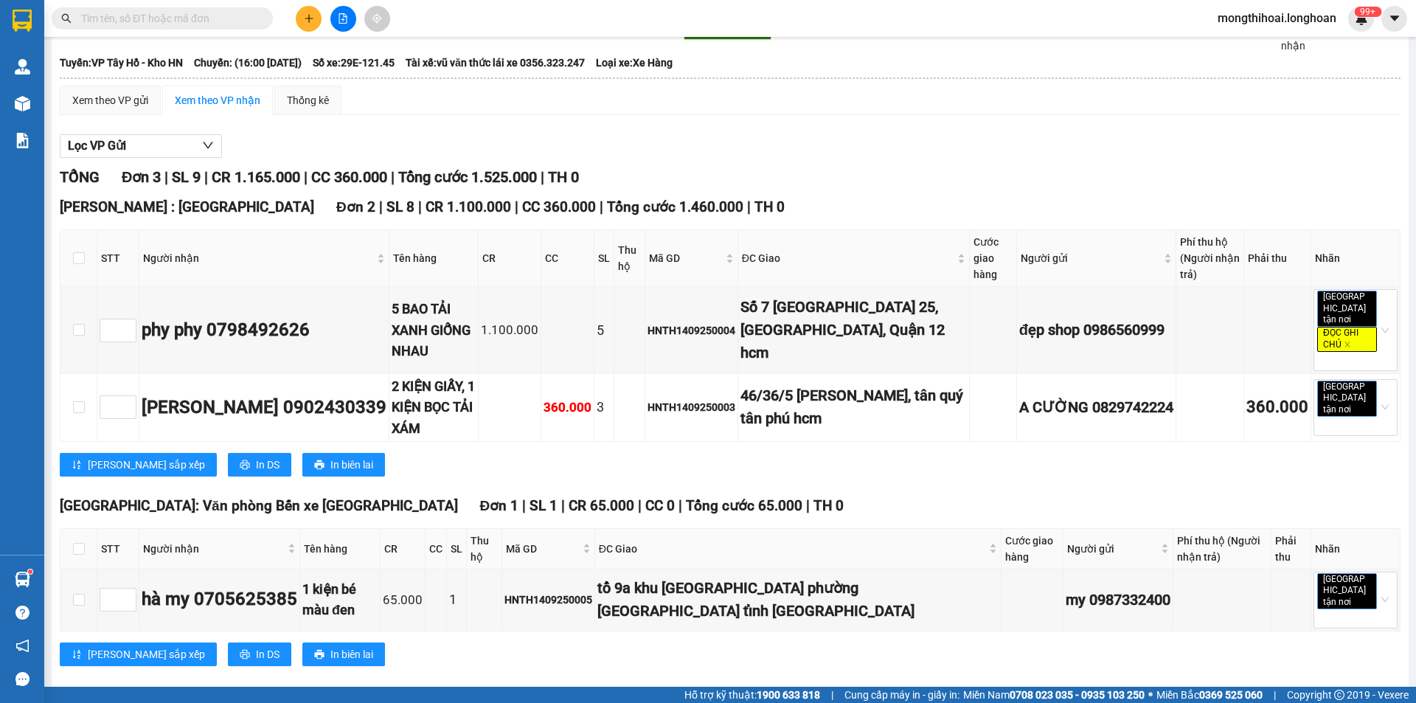
click at [849, 186] on div "TỔNG Đơn 3 | SL 9 | CR 1.165.000 | CC 360.000 | Tổng cước 1.525.000 | TH 0" at bounding box center [730, 177] width 1341 height 23
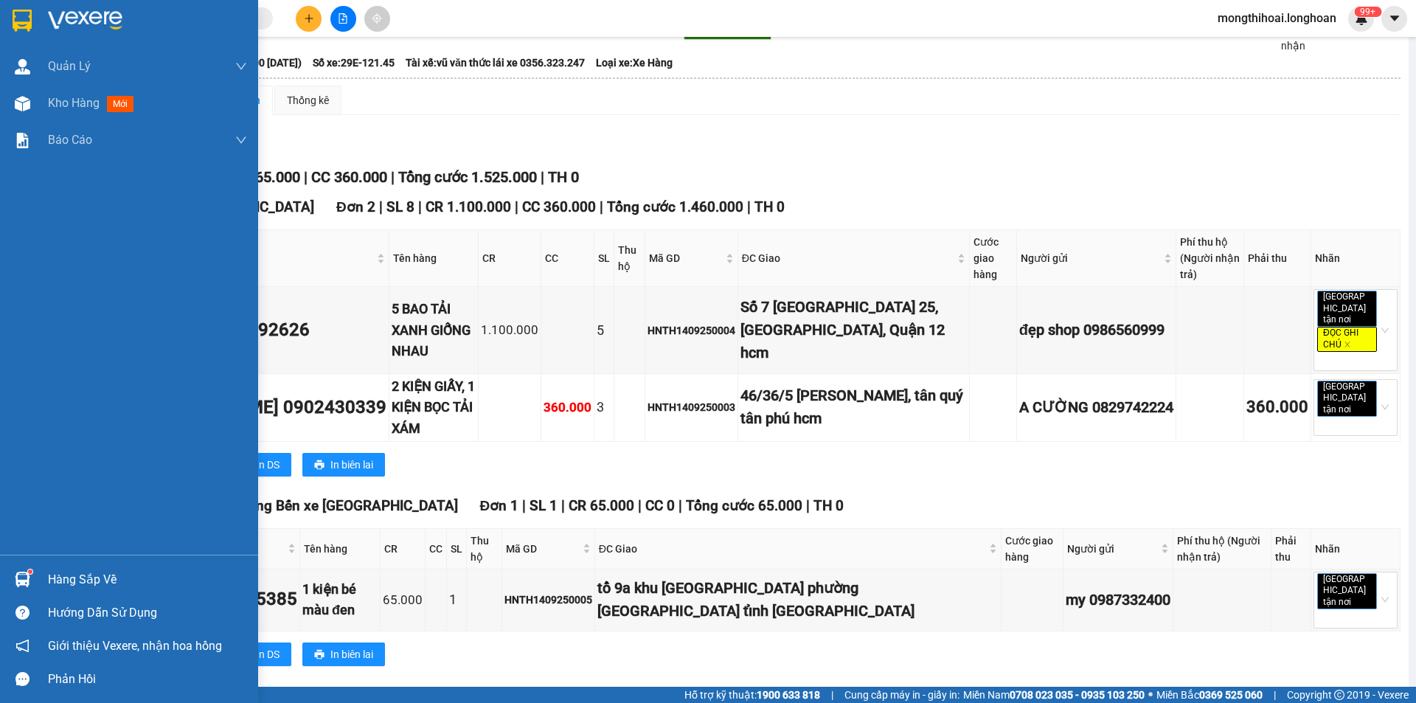
click at [1, 11] on div at bounding box center [129, 24] width 258 height 48
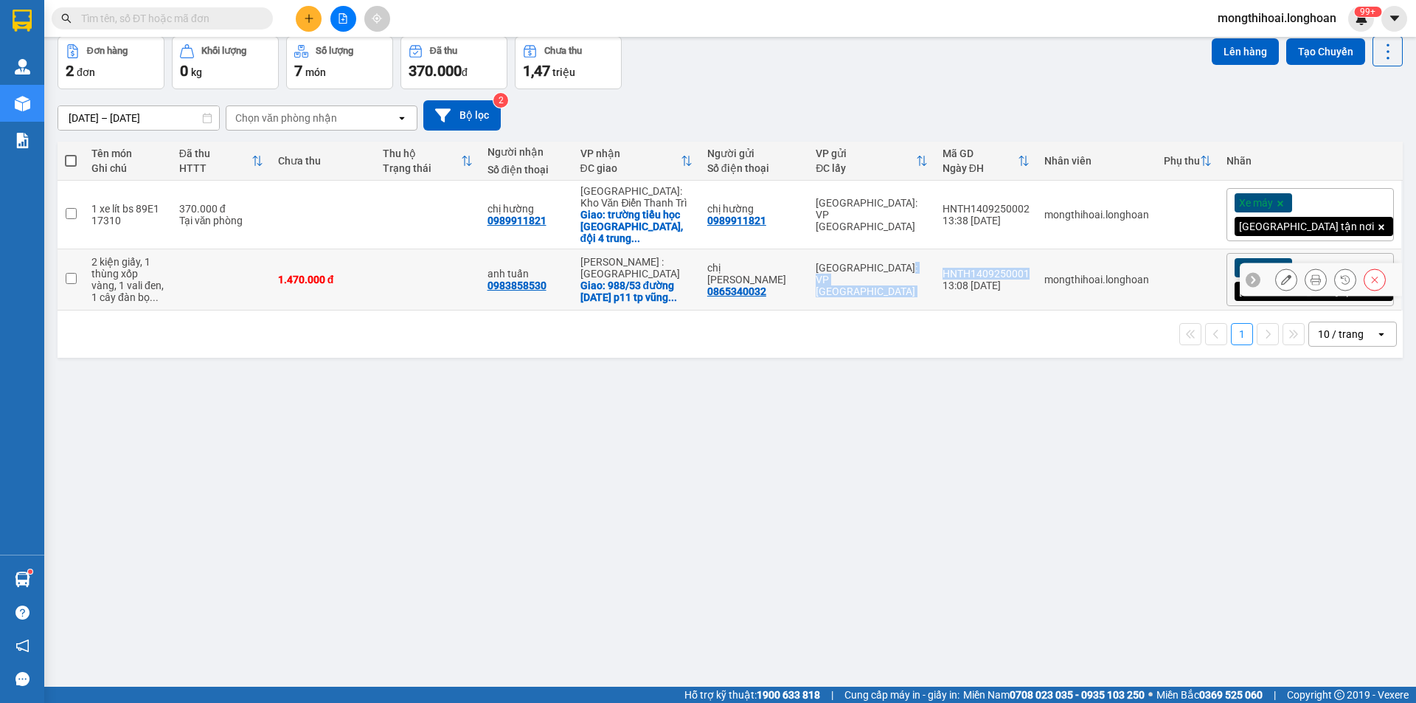
drag, startPoint x: 1004, startPoint y: 268, endPoint x: 1102, endPoint y: 274, distance: 98.3
click at [1102, 274] on tr "2 kiện giấy, 1 thùng xốp vàng, 1 vali đen, 1 cây đàn bọ ... 1.470.000 đ anh tuấ…" at bounding box center [731, 279] width 1346 height 61
checkbox input "true"
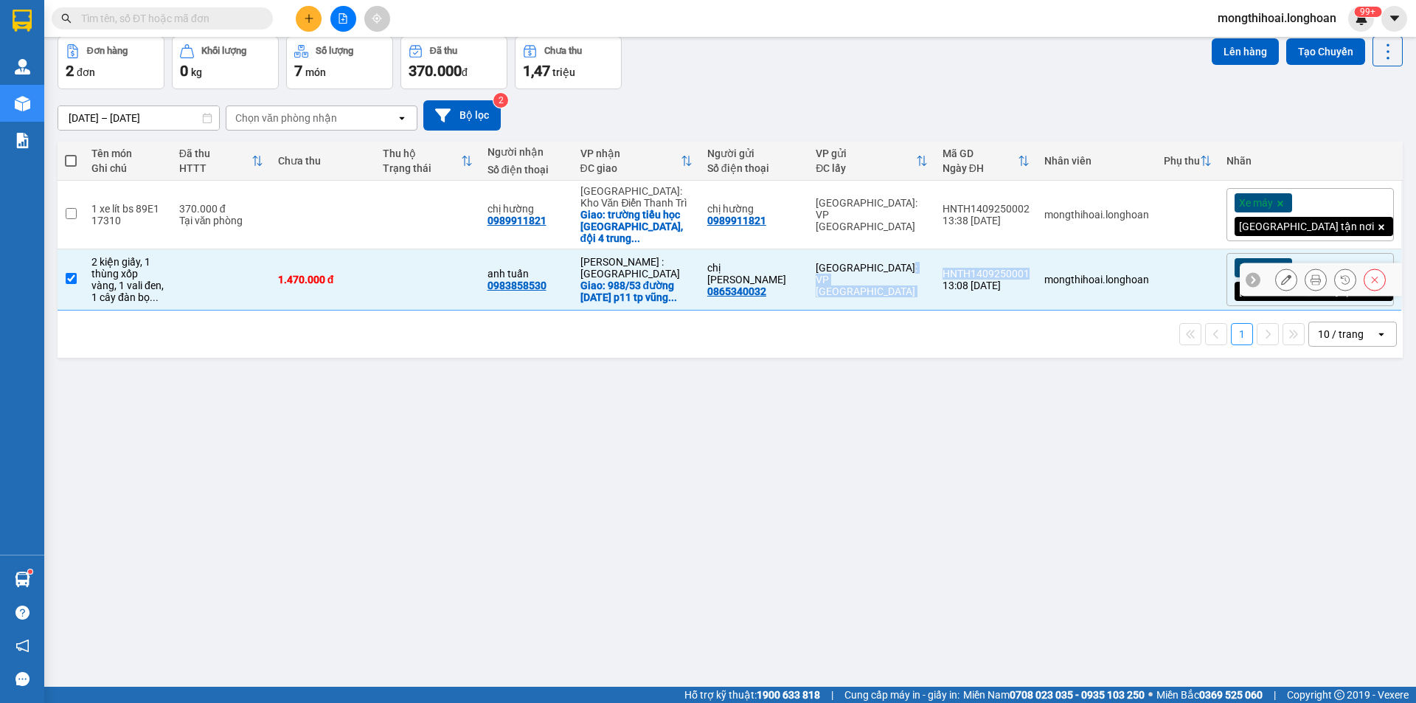
copy tr "[GEOGRAPHIC_DATA]: VP [GEOGRAPHIC_DATA]"
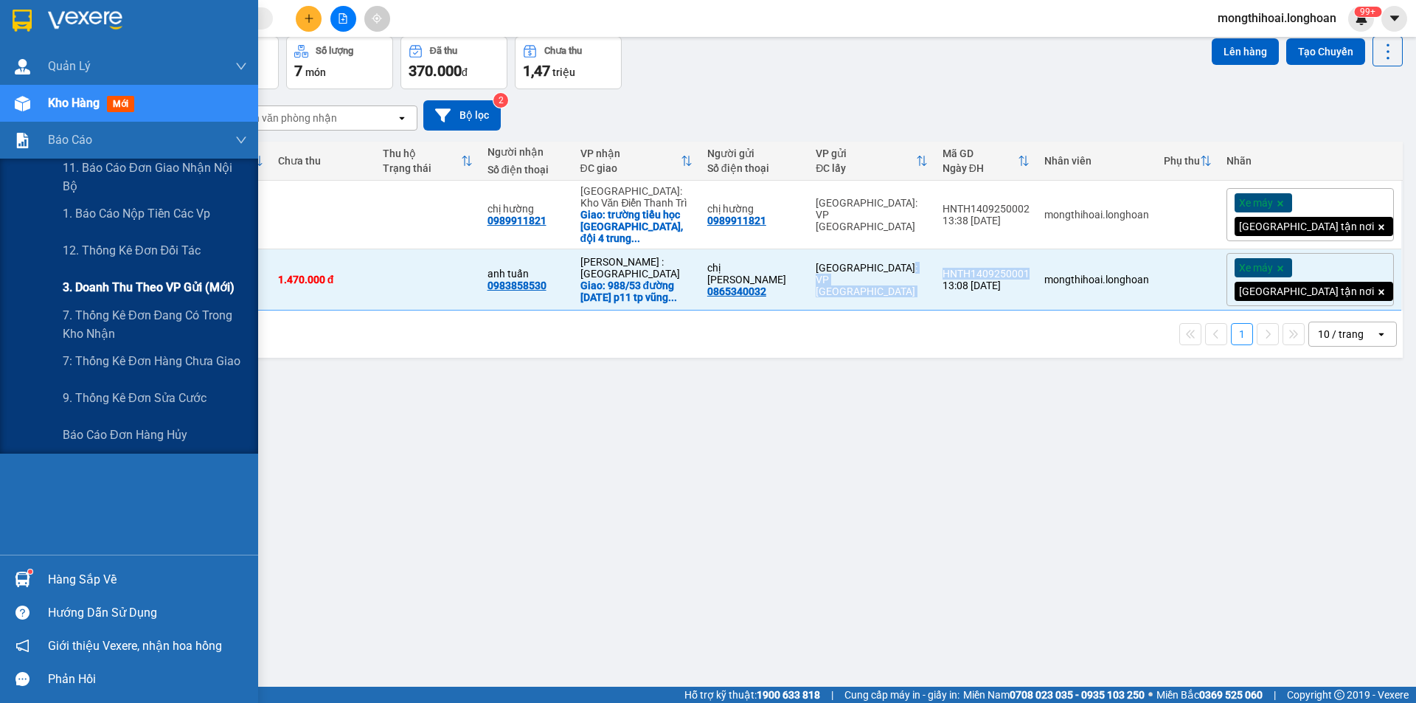
click at [159, 291] on span "3. Doanh Thu theo VP Gửi (mới)" at bounding box center [149, 287] width 172 height 18
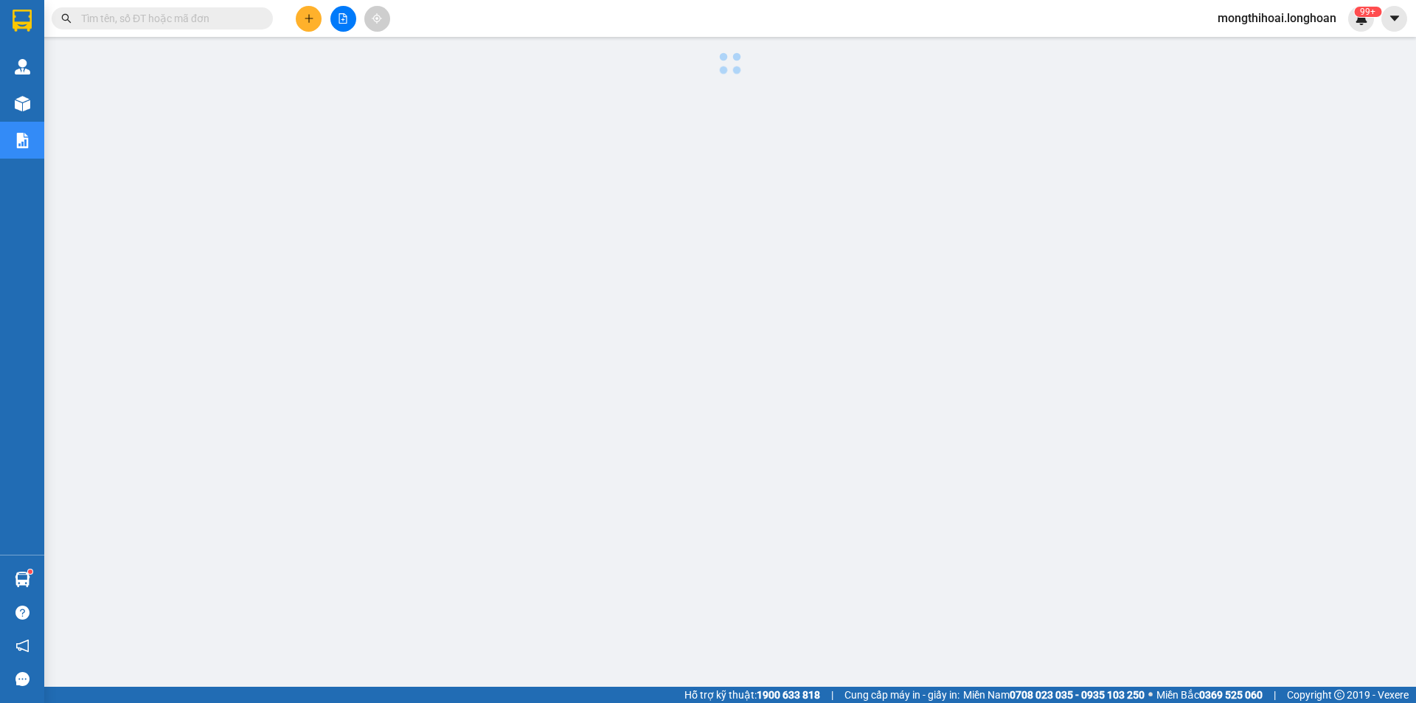
scroll to position [29, 0]
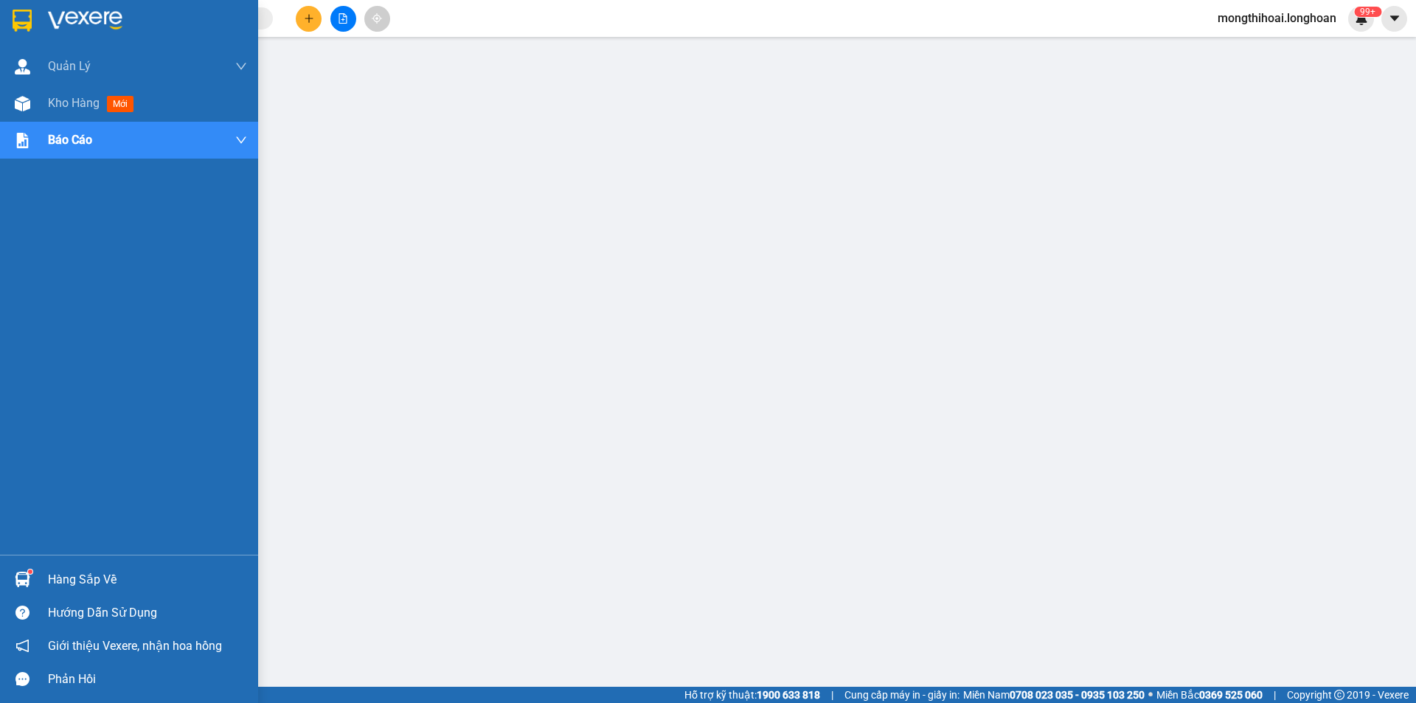
click at [13, 20] on img at bounding box center [22, 21] width 19 height 22
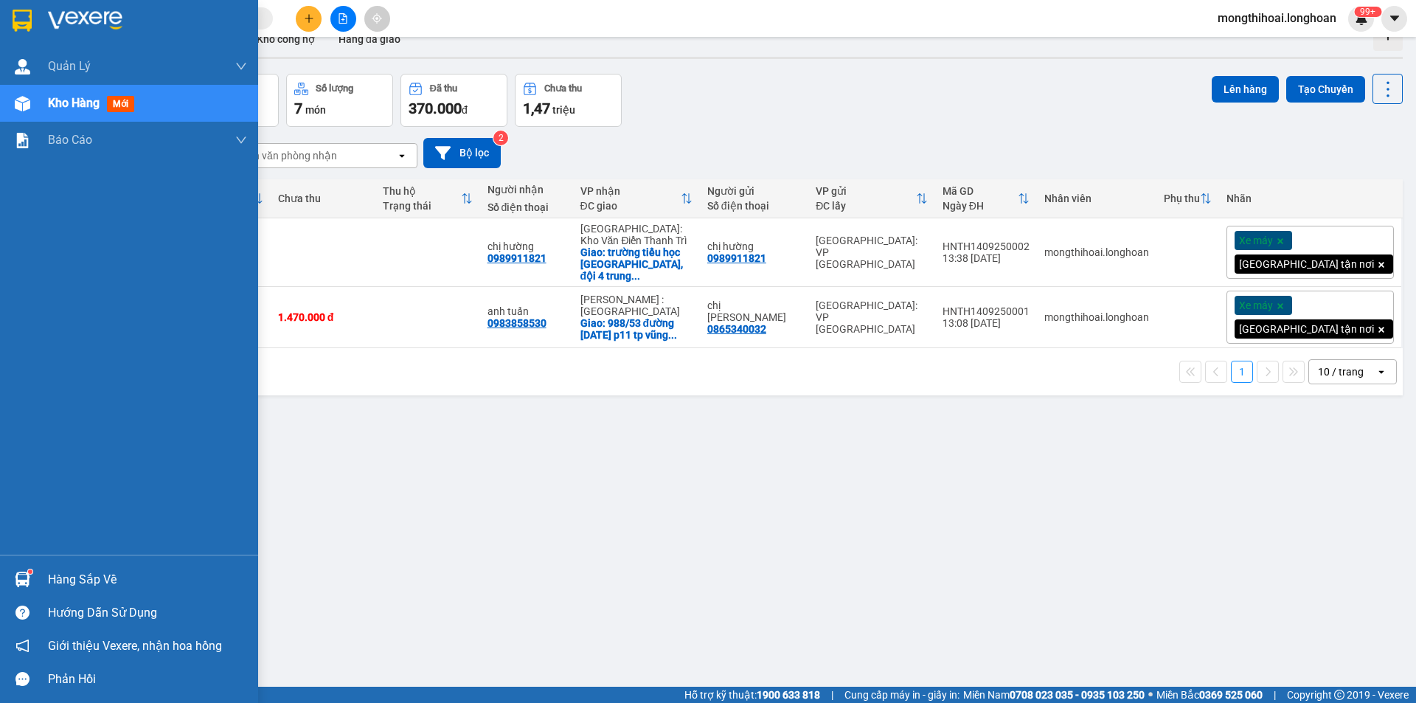
drag, startPoint x: 3, startPoint y: 14, endPoint x: 10, endPoint y: 13, distance: 7.4
click at [10, 13] on div at bounding box center [129, 24] width 258 height 48
